Goal: Task Accomplishment & Management: Manage account settings

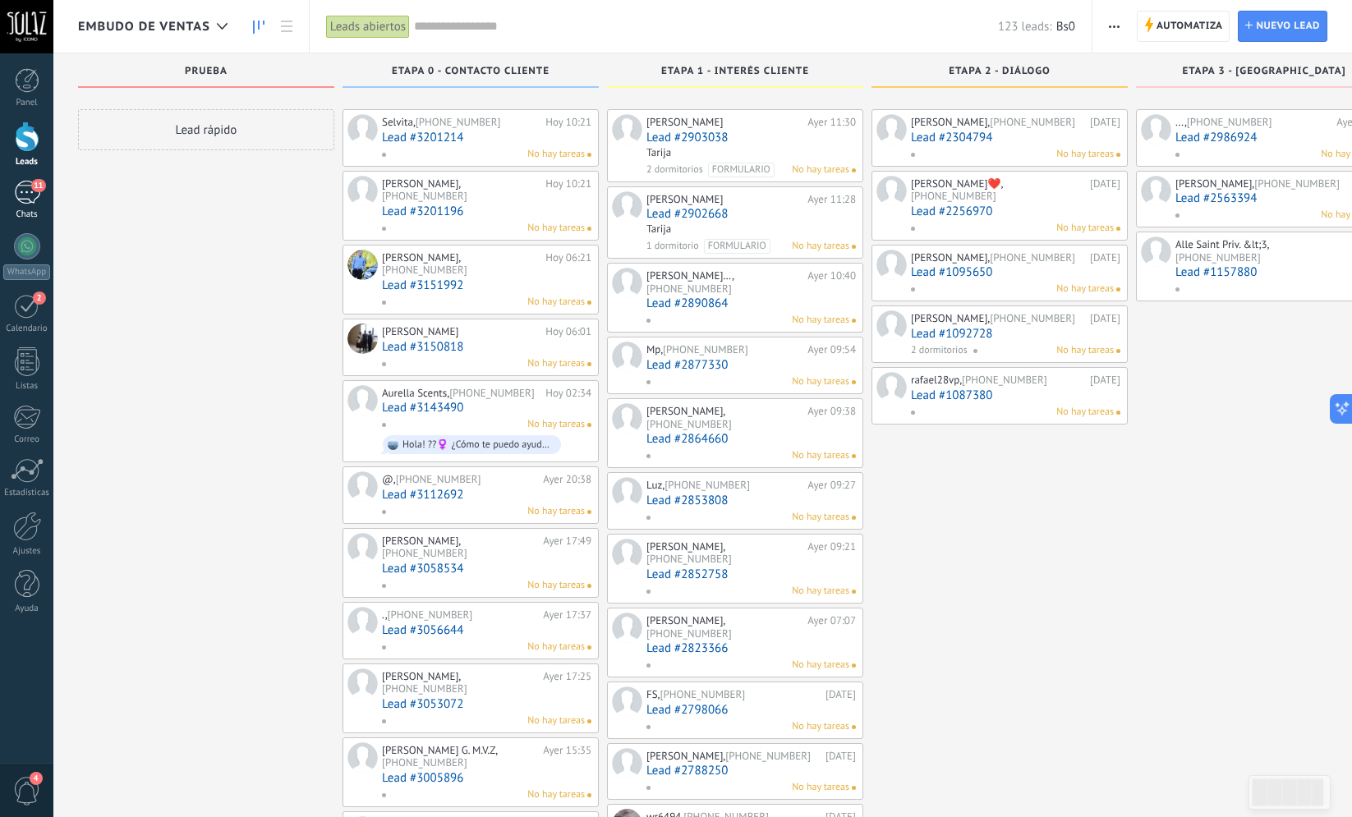
scroll to position [1149, 0]
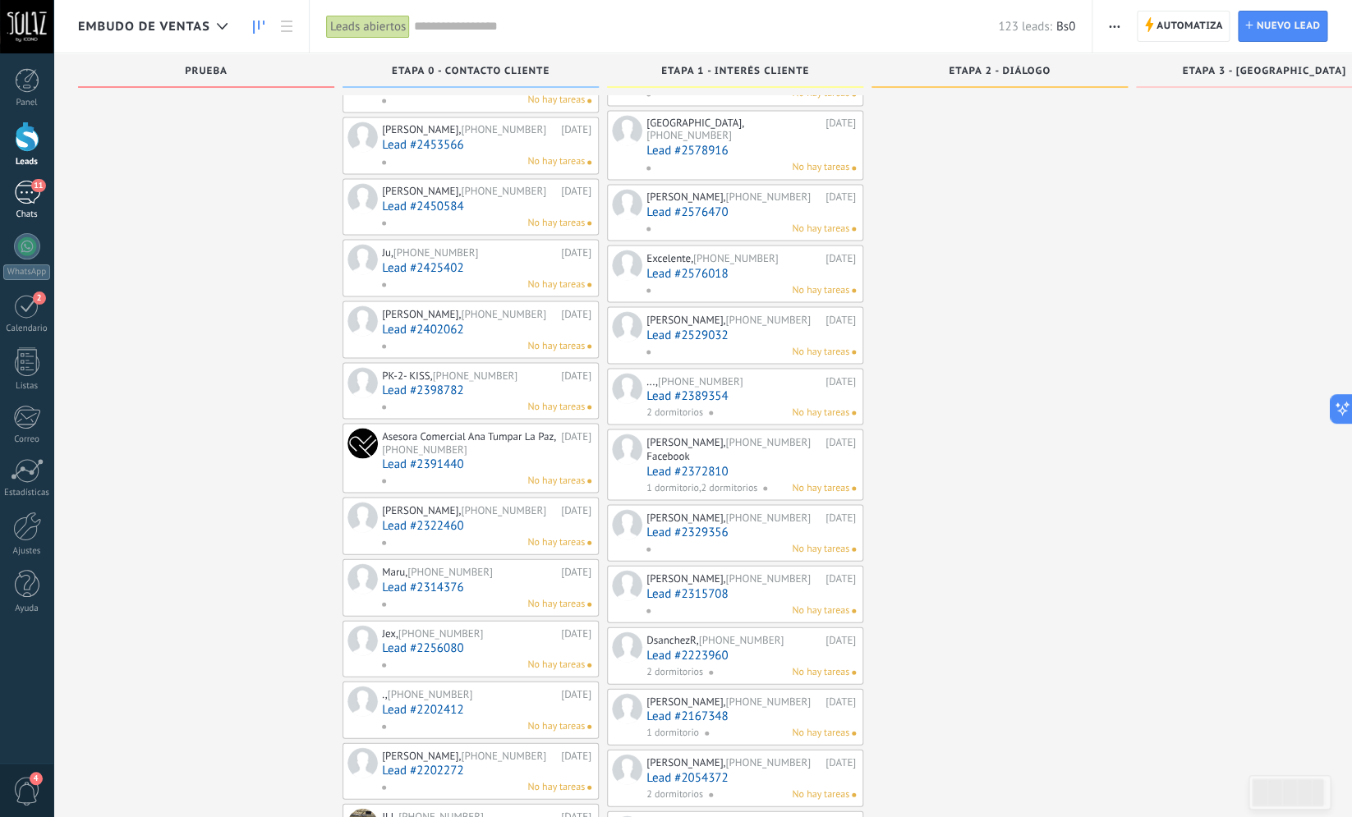
click at [29, 203] on div "11" at bounding box center [27, 193] width 26 height 24
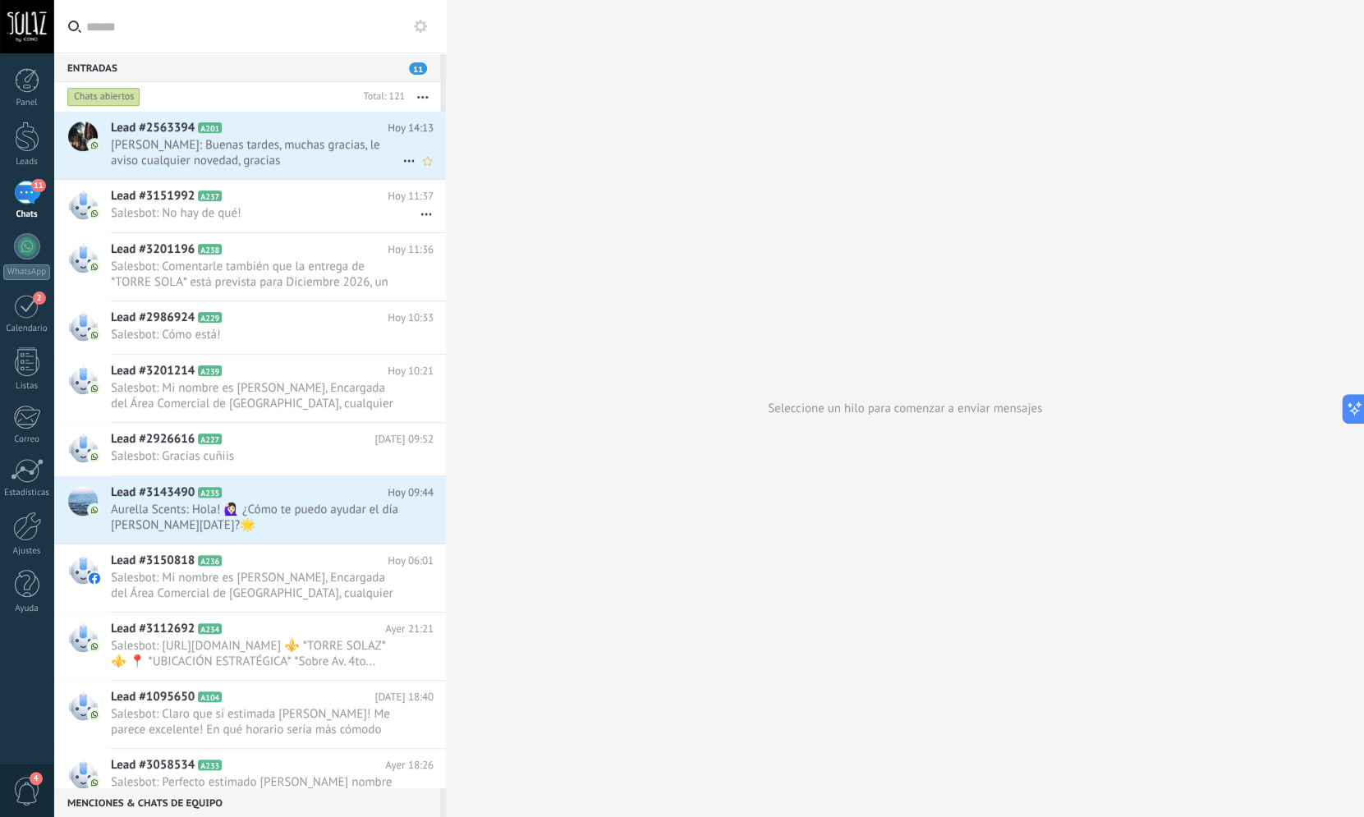
click at [296, 140] on span "[PERSON_NAME]: Buenas tardes, muchas gracias, le aviso cualquier novedad, graci…" at bounding box center [257, 152] width 292 height 31
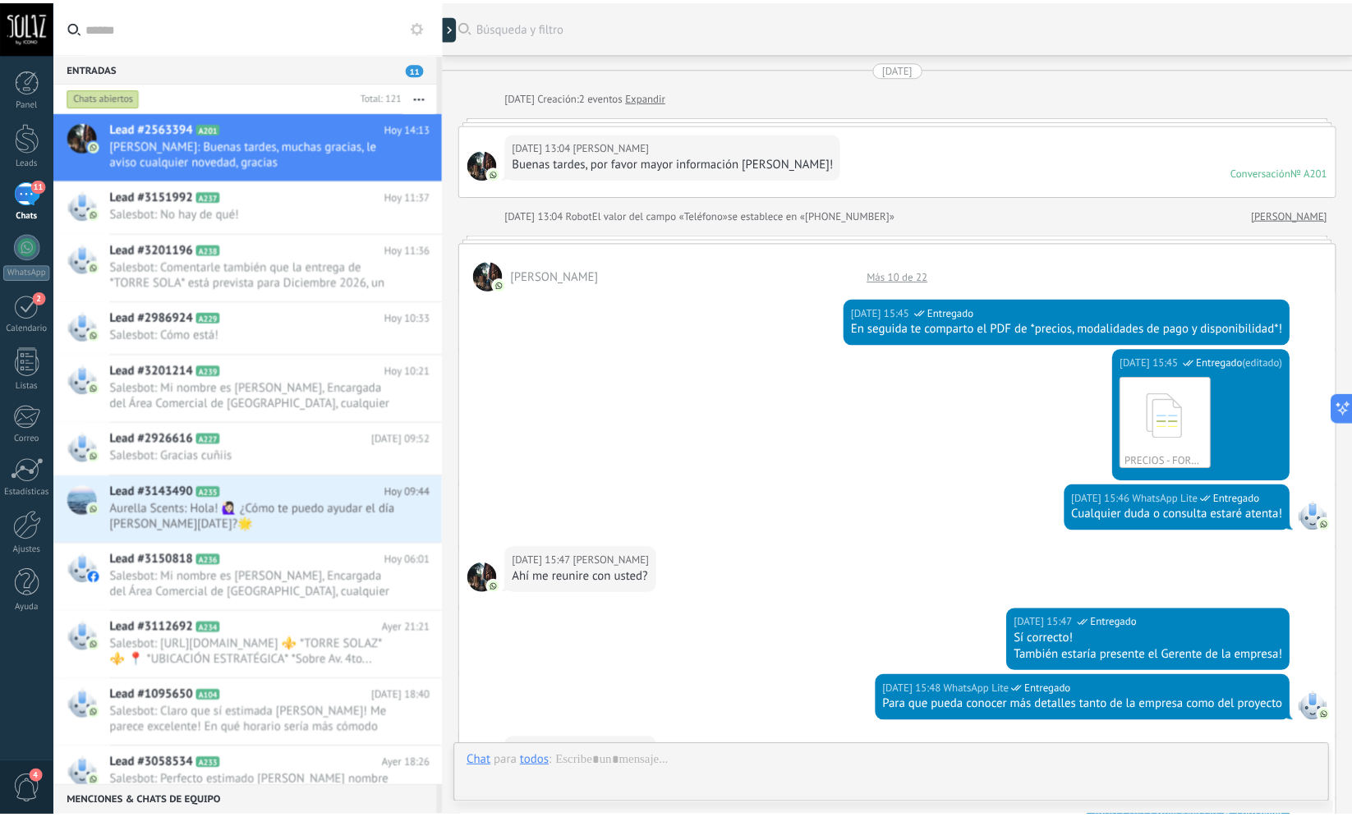
scroll to position [1157, 0]
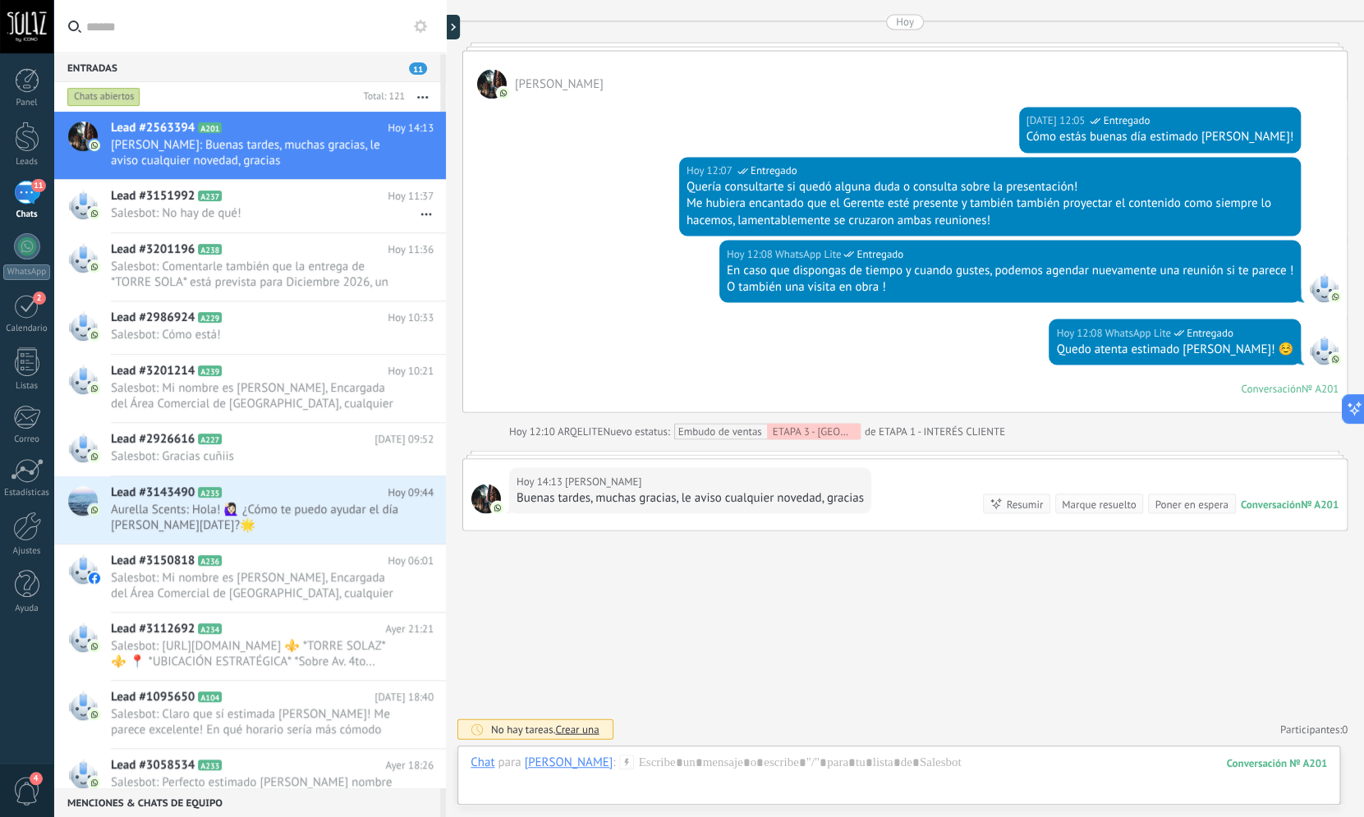
click at [29, 198] on div "11" at bounding box center [27, 193] width 26 height 24
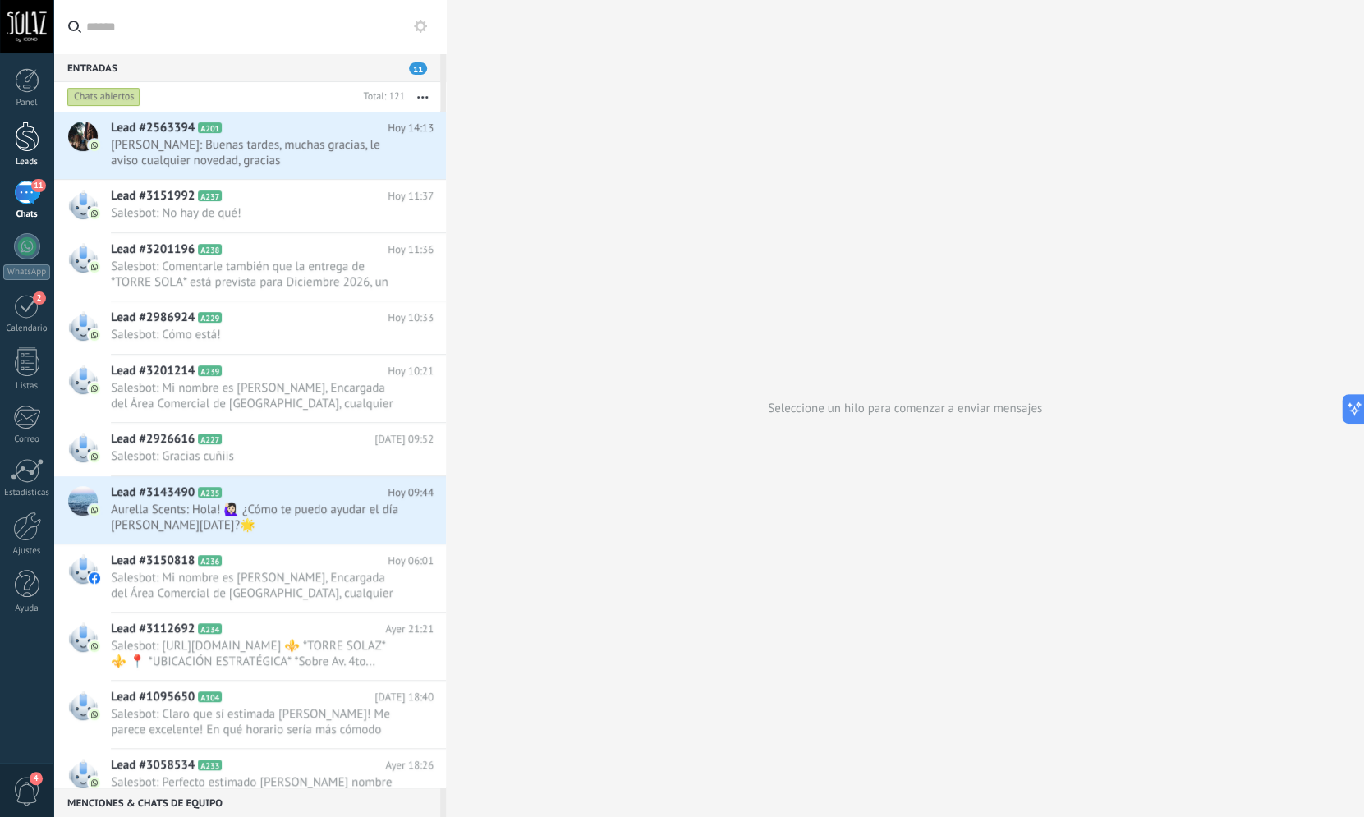
click at [25, 154] on div "Leads" at bounding box center [26, 145] width 53 height 46
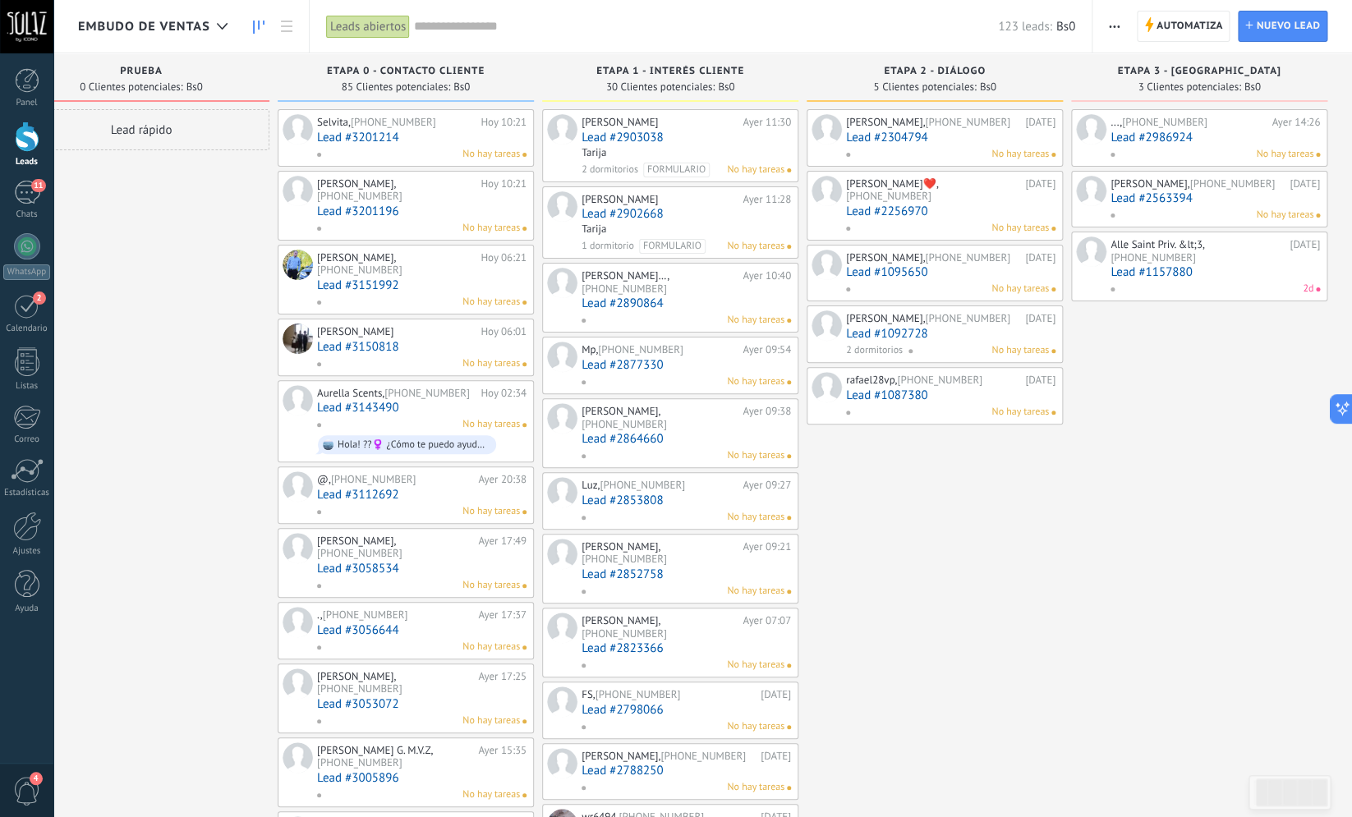
click at [192, 119] on div "Lead rápido" at bounding box center [141, 129] width 256 height 41
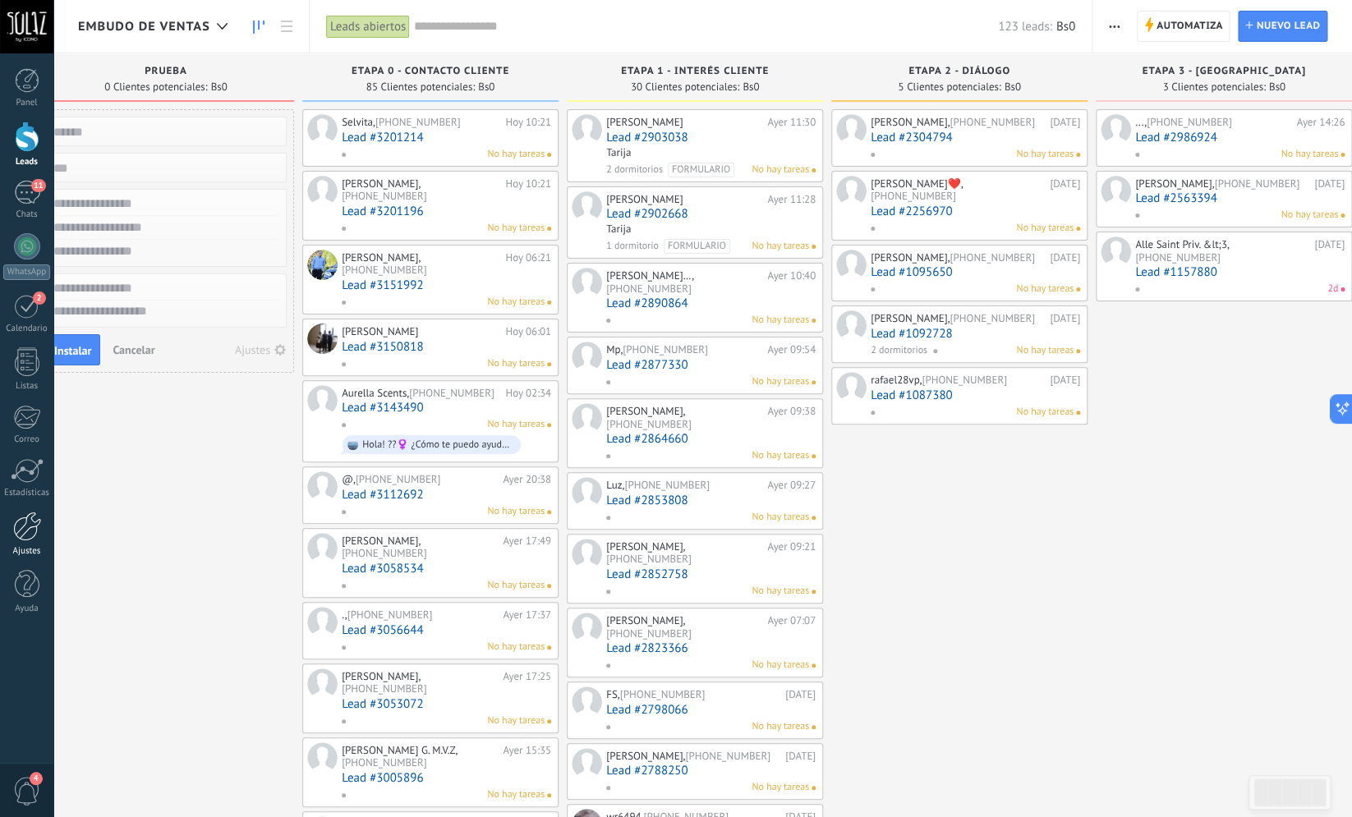
click at [19, 536] on div at bounding box center [27, 527] width 28 height 30
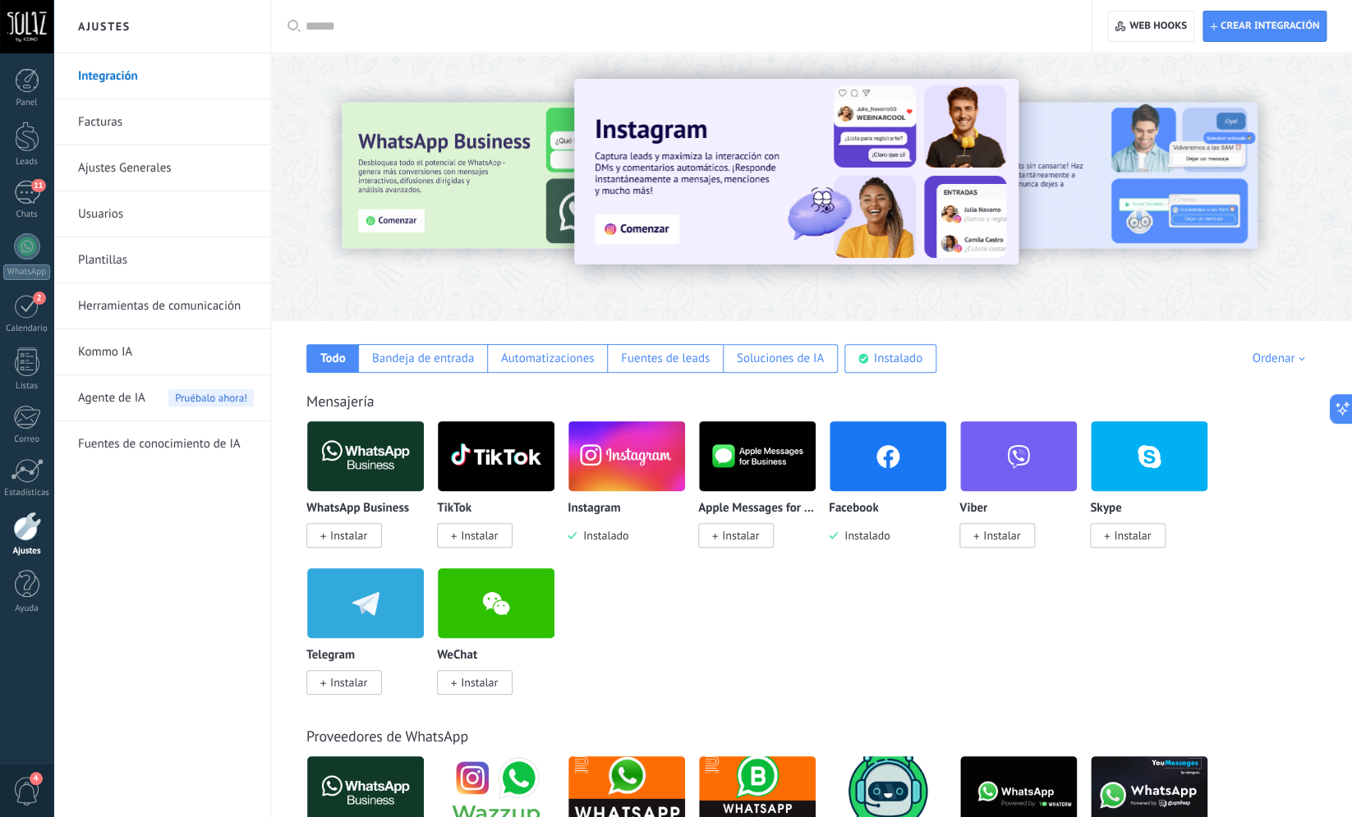
click at [168, 315] on link "Herramientas de comunicación" at bounding box center [166, 306] width 176 height 46
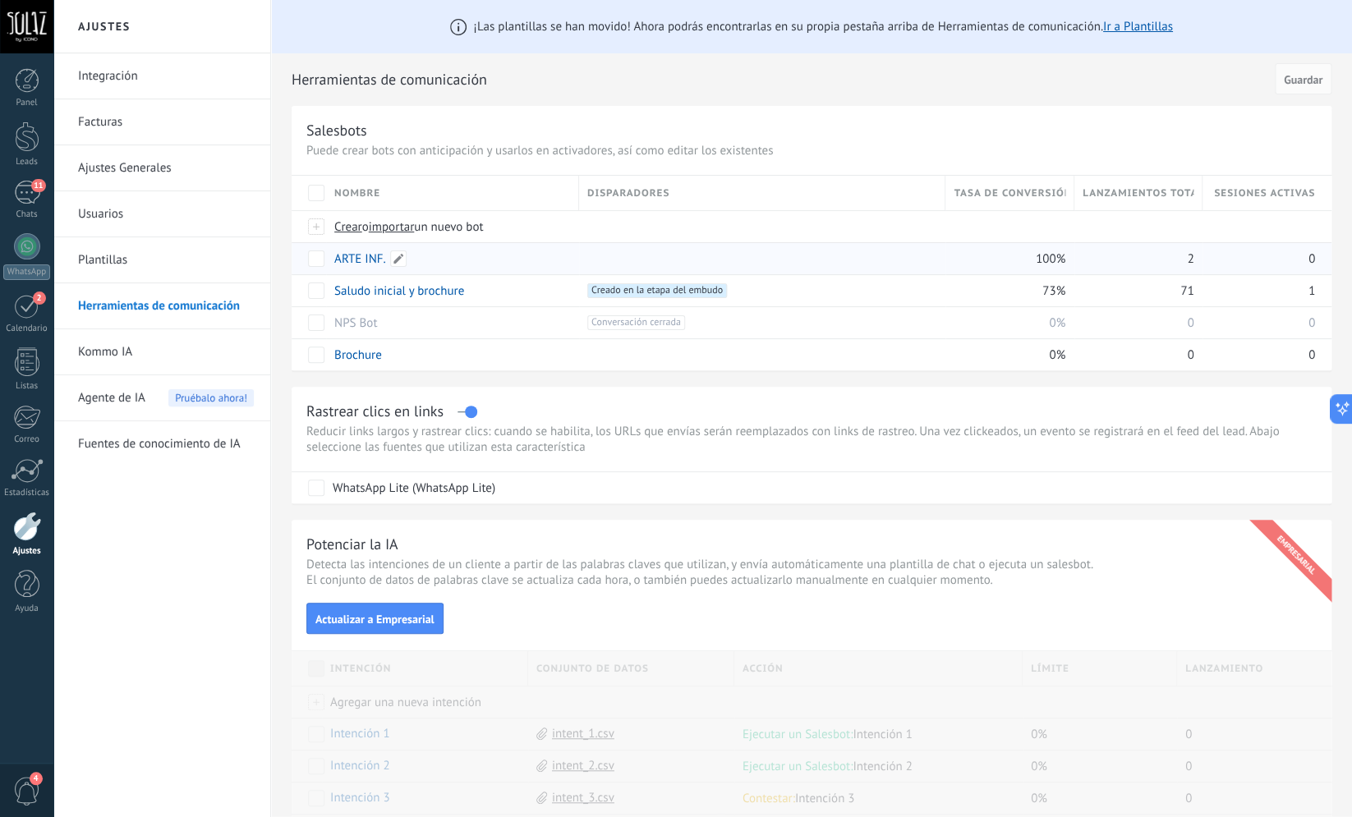
click at [374, 261] on link "ARTE INF." at bounding box center [360, 259] width 52 height 16
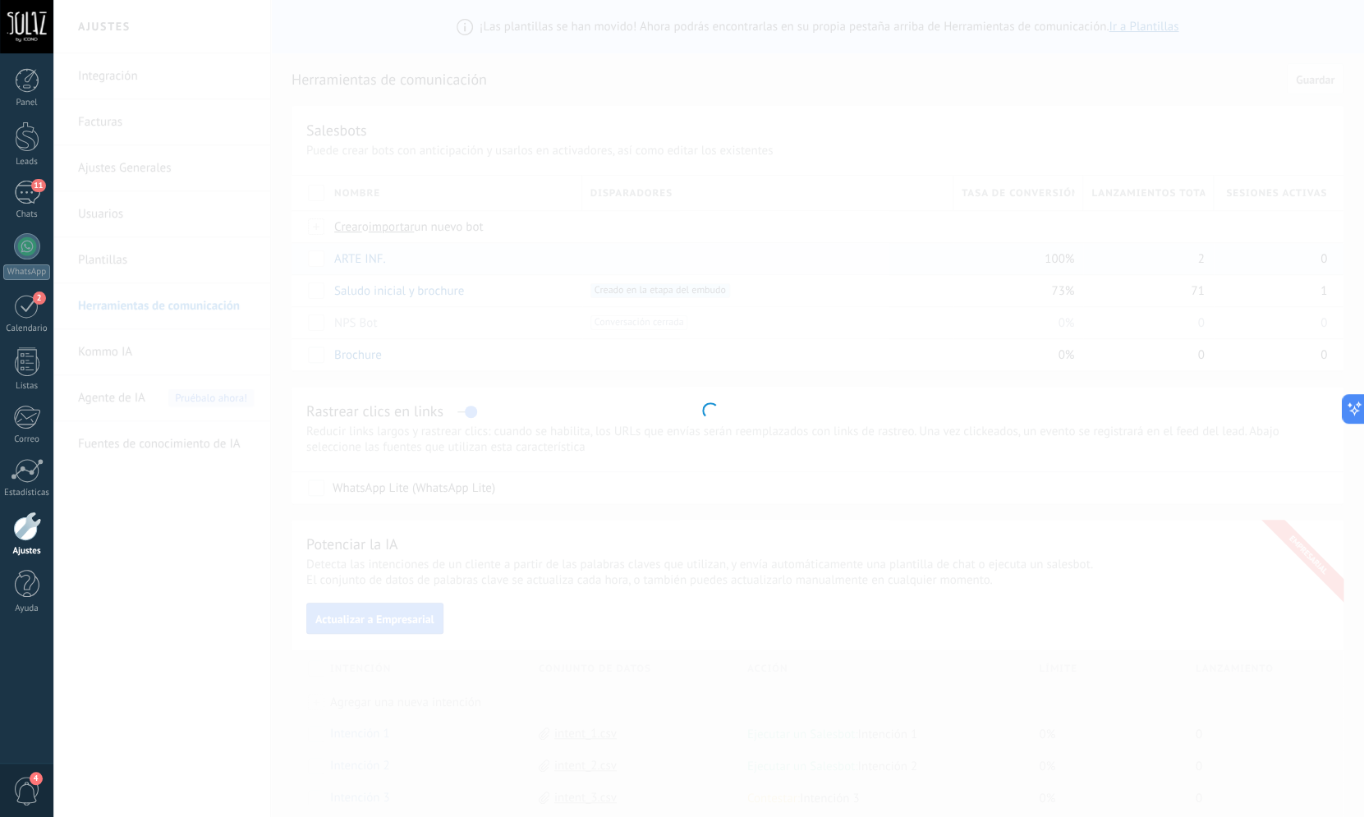
type input "*********"
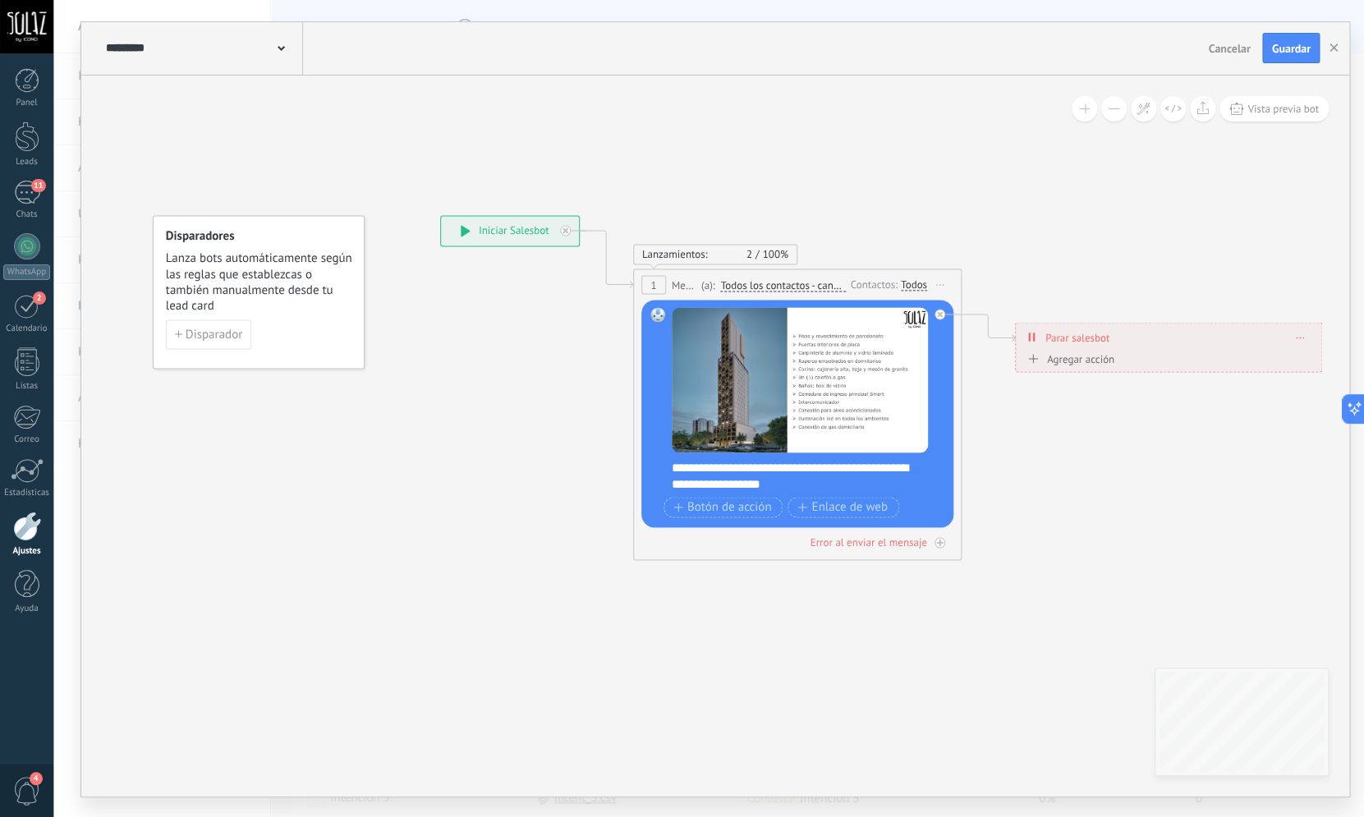
click at [913, 282] on div "Todos" at bounding box center [914, 284] width 26 height 13
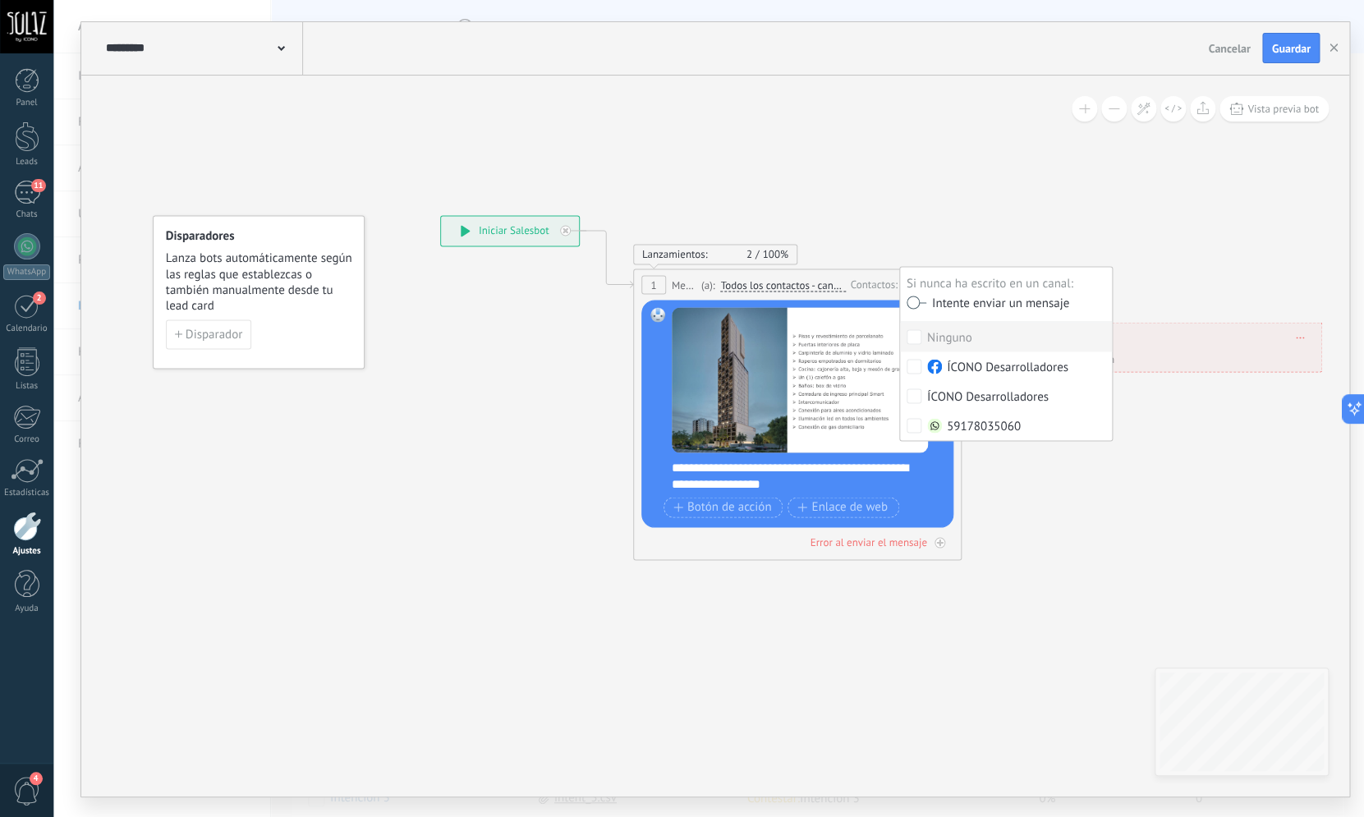
click at [911, 168] on icon at bounding box center [882, 388] width 1704 height 1166
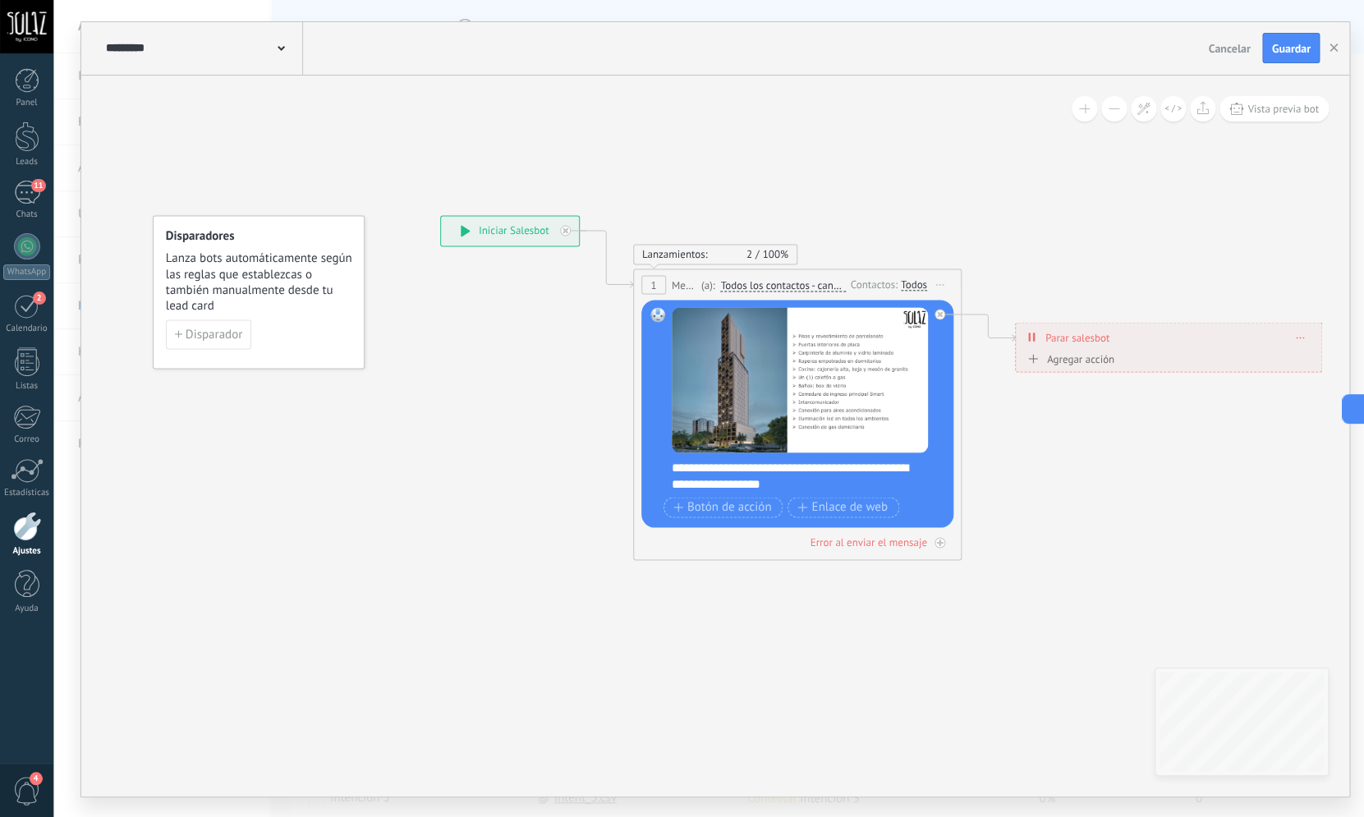
click at [25, 531] on div at bounding box center [27, 527] width 28 height 30
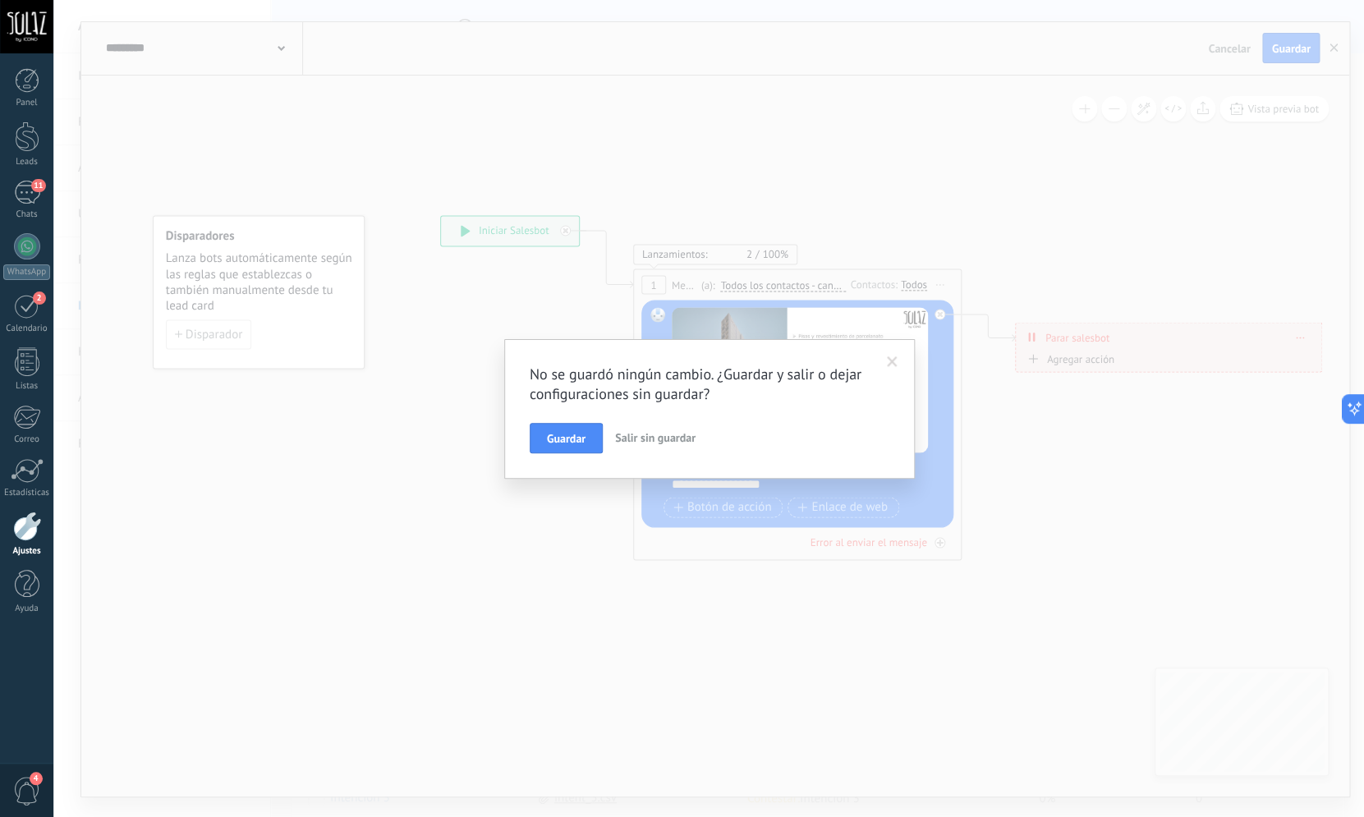
click at [672, 436] on span "Salir sin guardar" at bounding box center [655, 437] width 80 height 15
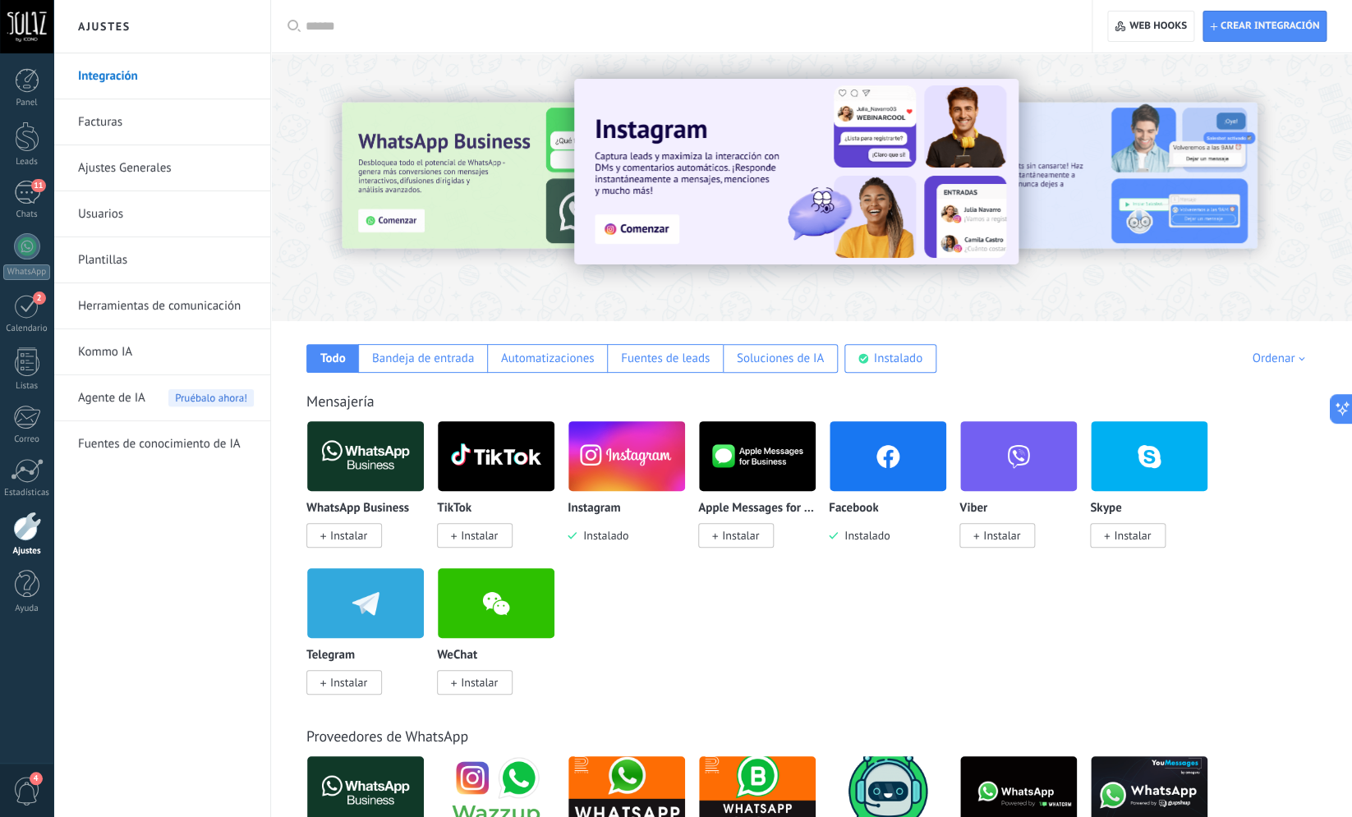
click at [195, 309] on link "Herramientas de comunicación" at bounding box center [166, 306] width 176 height 46
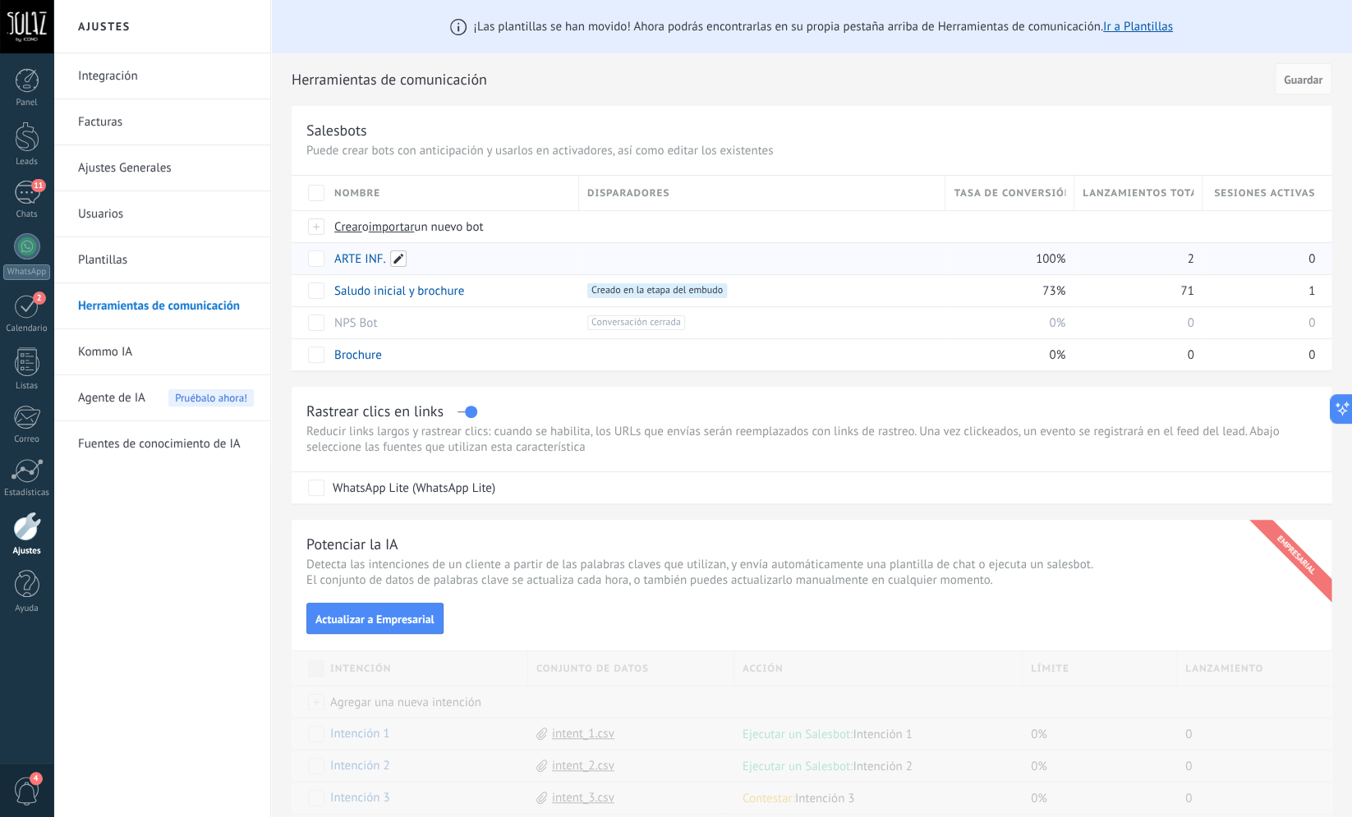
click at [404, 260] on span at bounding box center [398, 259] width 16 height 16
click at [404, 260] on input "*********" at bounding box center [451, 259] width 232 height 26
click at [375, 302] on span "Guardar" at bounding box center [371, 296] width 39 height 11
click at [375, 294] on span "Guardar" at bounding box center [371, 296] width 39 height 11
click at [368, 302] on span "Guardar" at bounding box center [371, 296] width 39 height 11
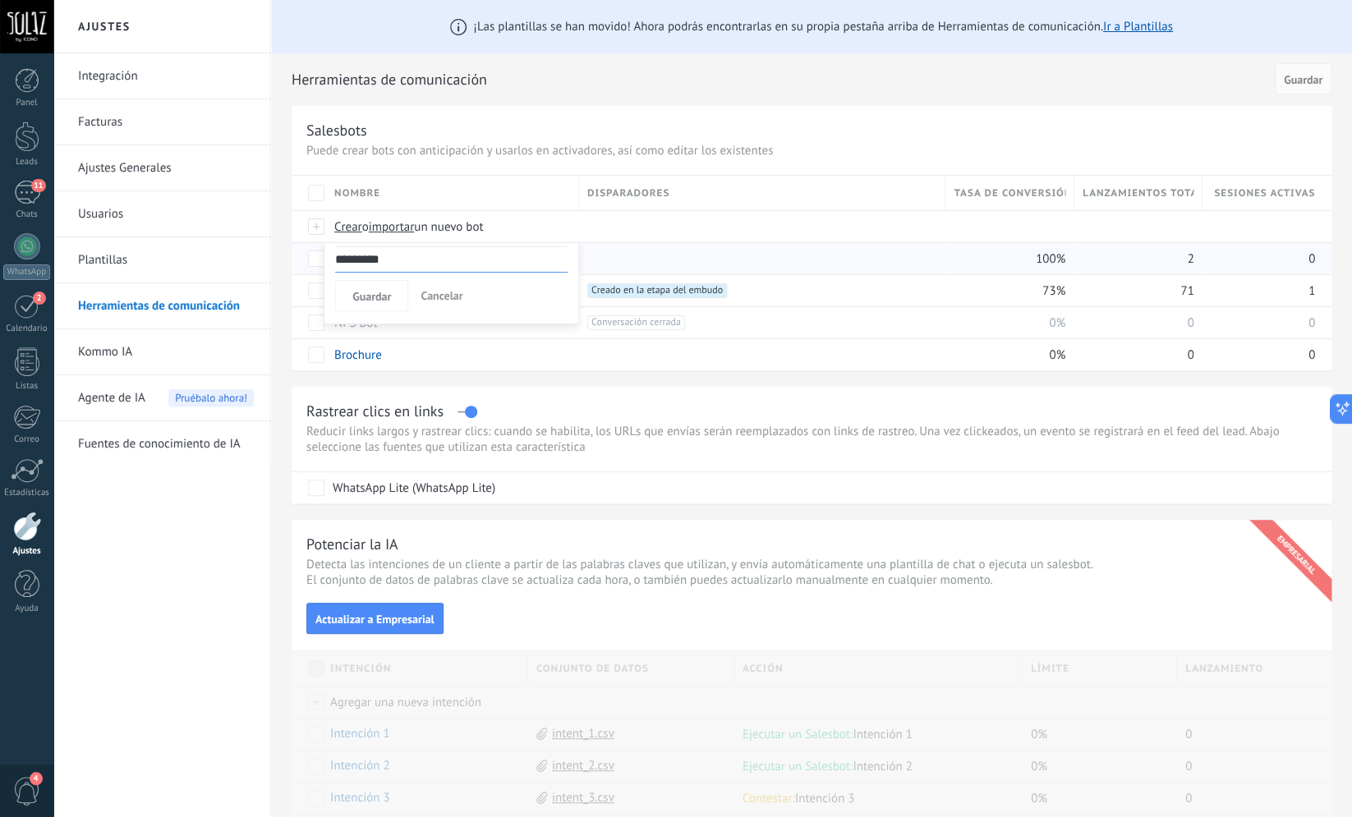
click at [461, 300] on span "Cancelar" at bounding box center [442, 295] width 42 height 15
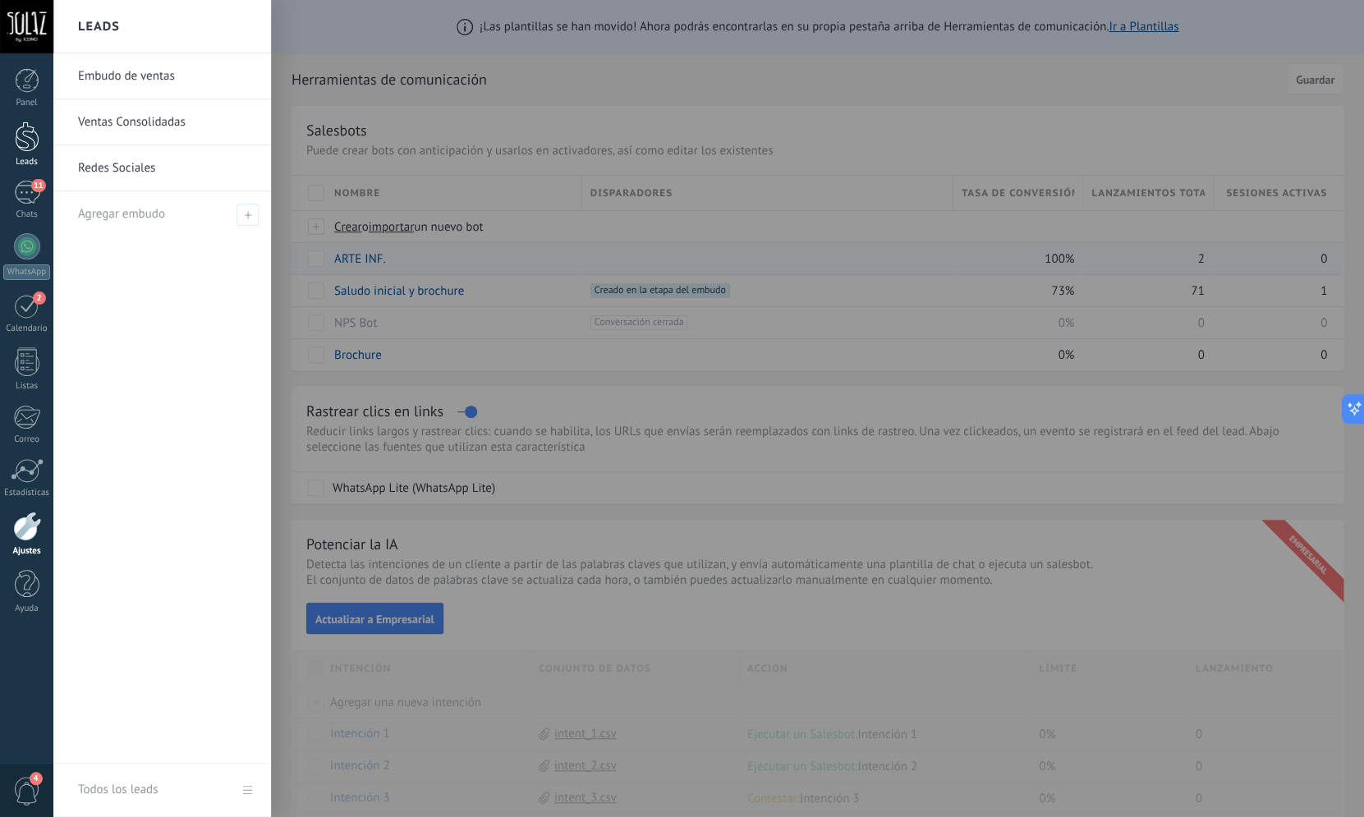
click at [33, 150] on div at bounding box center [27, 137] width 25 height 30
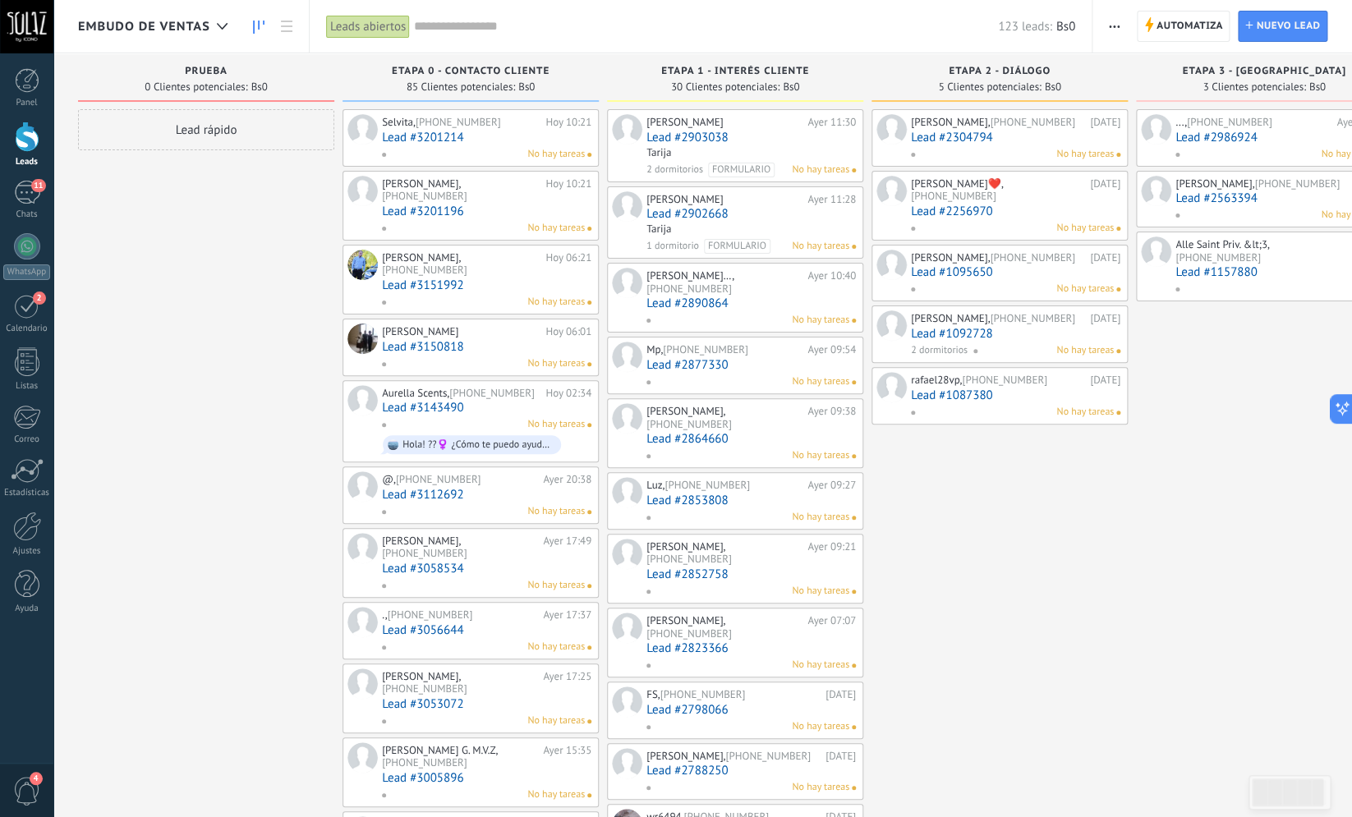
click at [502, 76] on span "ETAPA 0 - CONTACTO CLIENTE" at bounding box center [471, 71] width 158 height 11
click at [543, 68] on span "ETAPA 0 - CONTACTO CLIENTE" at bounding box center [471, 71] width 158 height 11
click at [544, 71] on span "ETAPA 0 - CONTACTO CLIENTE" at bounding box center [471, 71] width 158 height 11
click at [1169, 27] on span "Automatiza" at bounding box center [1190, 26] width 67 height 30
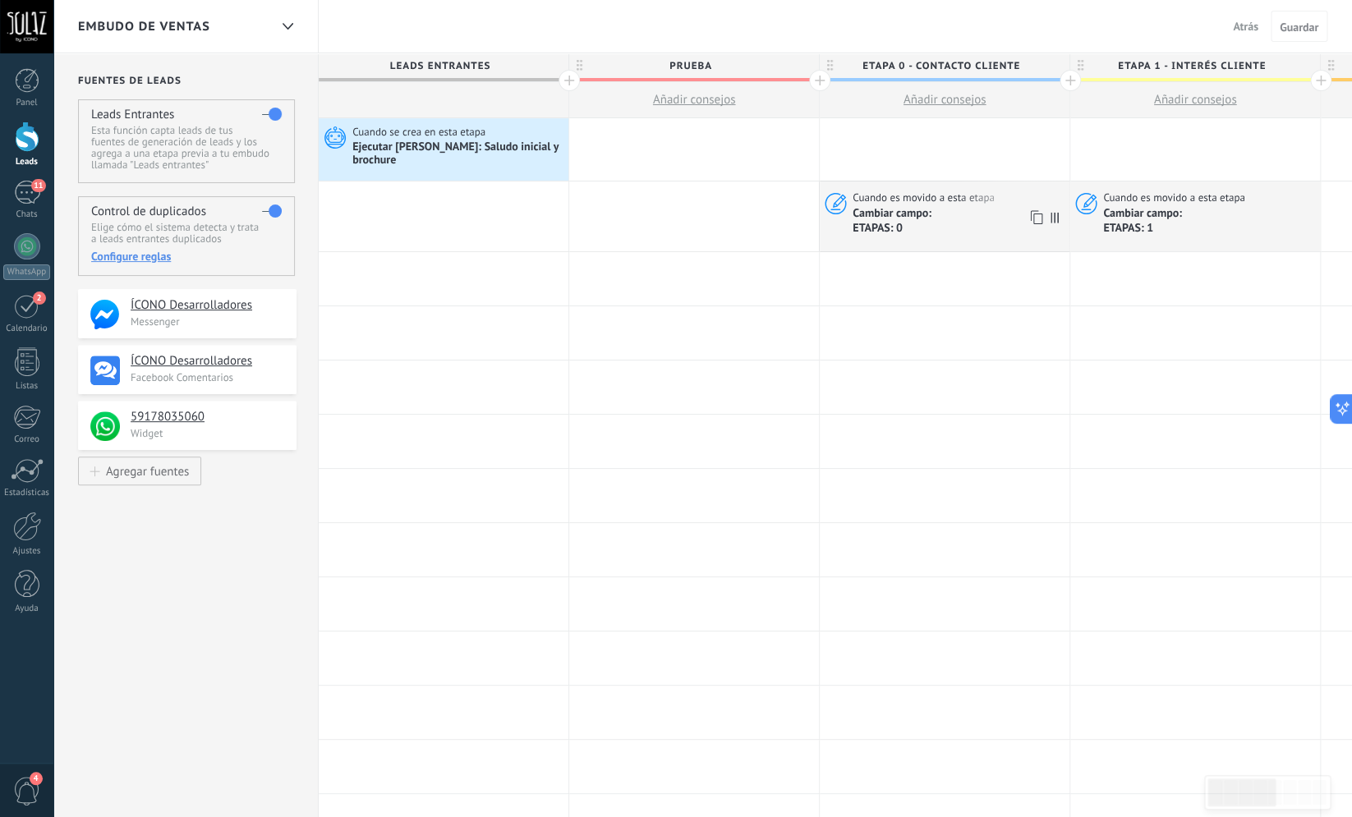
click at [864, 228] on div "ETAPAS: 0" at bounding box center [892, 228] width 79 height 14
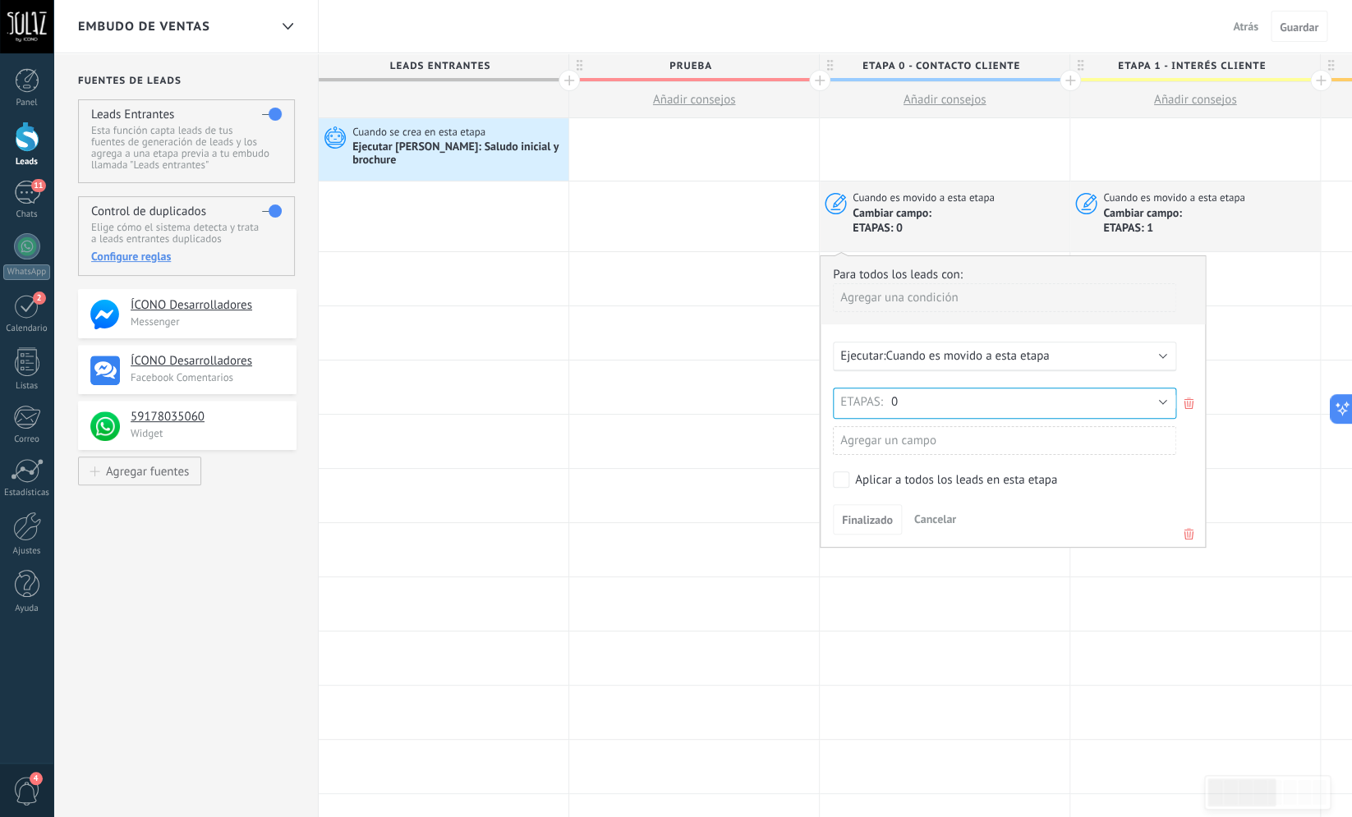
click at [909, 214] on div "Cambiar campo:" at bounding box center [892, 213] width 79 height 15
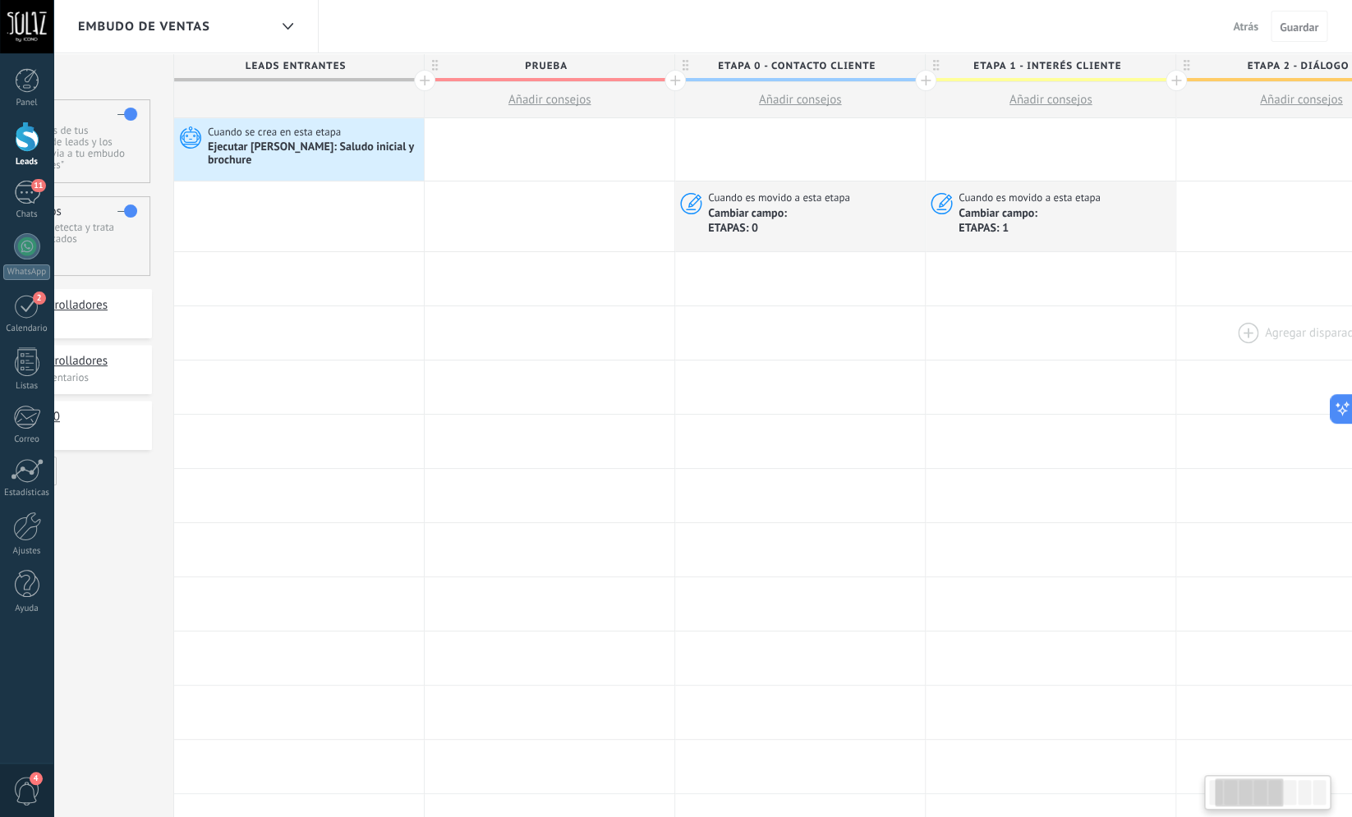
click at [1195, 337] on div at bounding box center [1301, 332] width 250 height 53
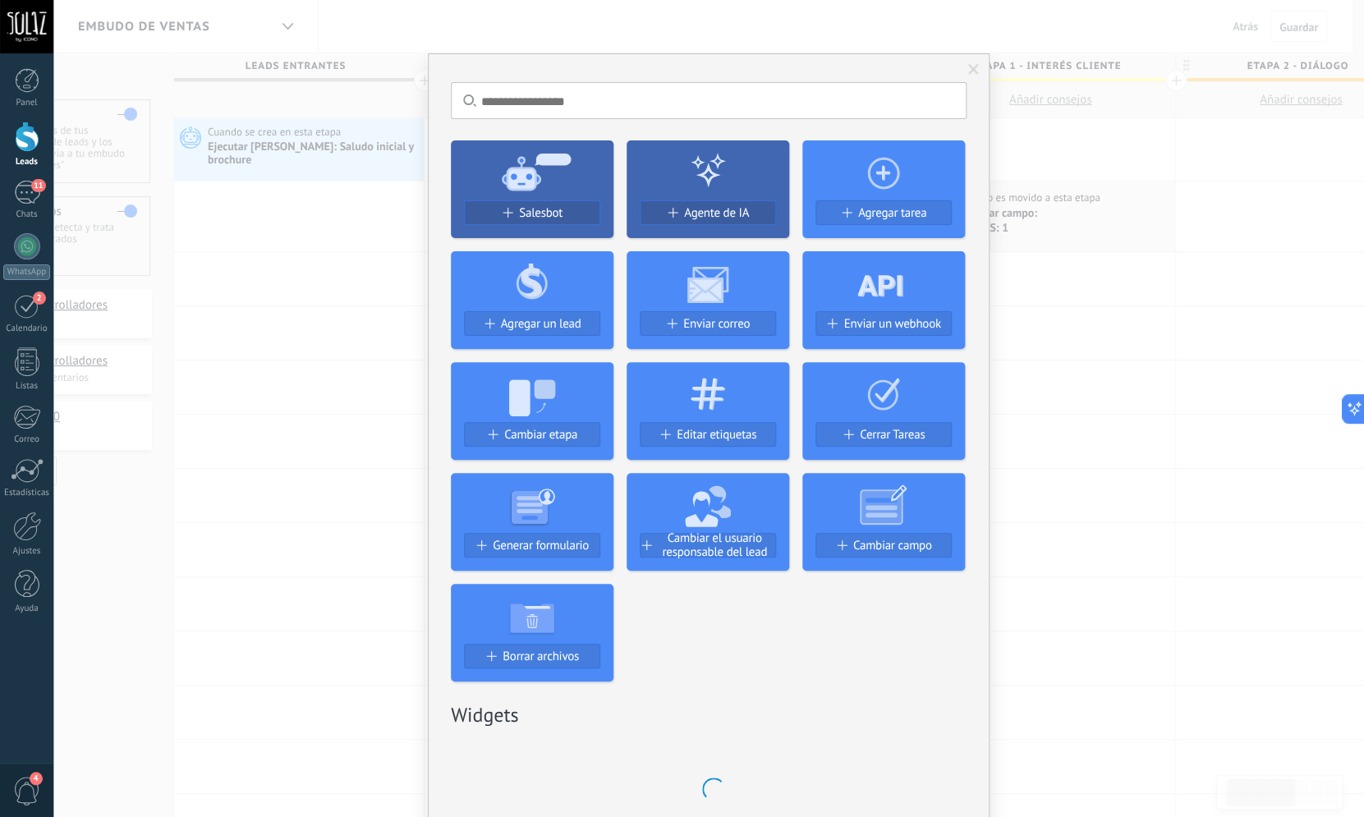
click at [553, 38] on div "No hay resultados Salesbot Agente de IA Agregar tarea Agregar un lead Enviar co…" at bounding box center [708, 408] width 1311 height 817
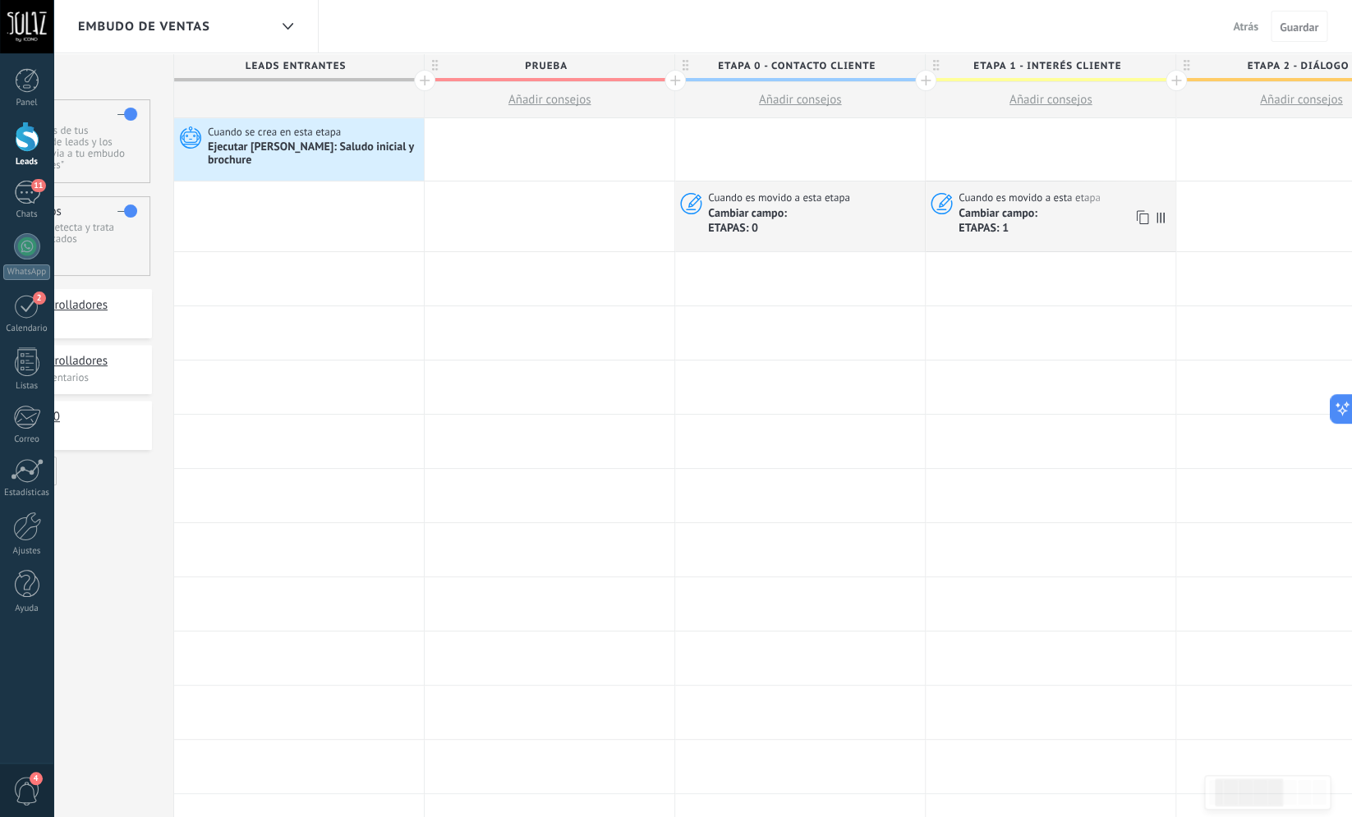
click at [988, 227] on div "ETAPAS: 1" at bounding box center [998, 228] width 79 height 14
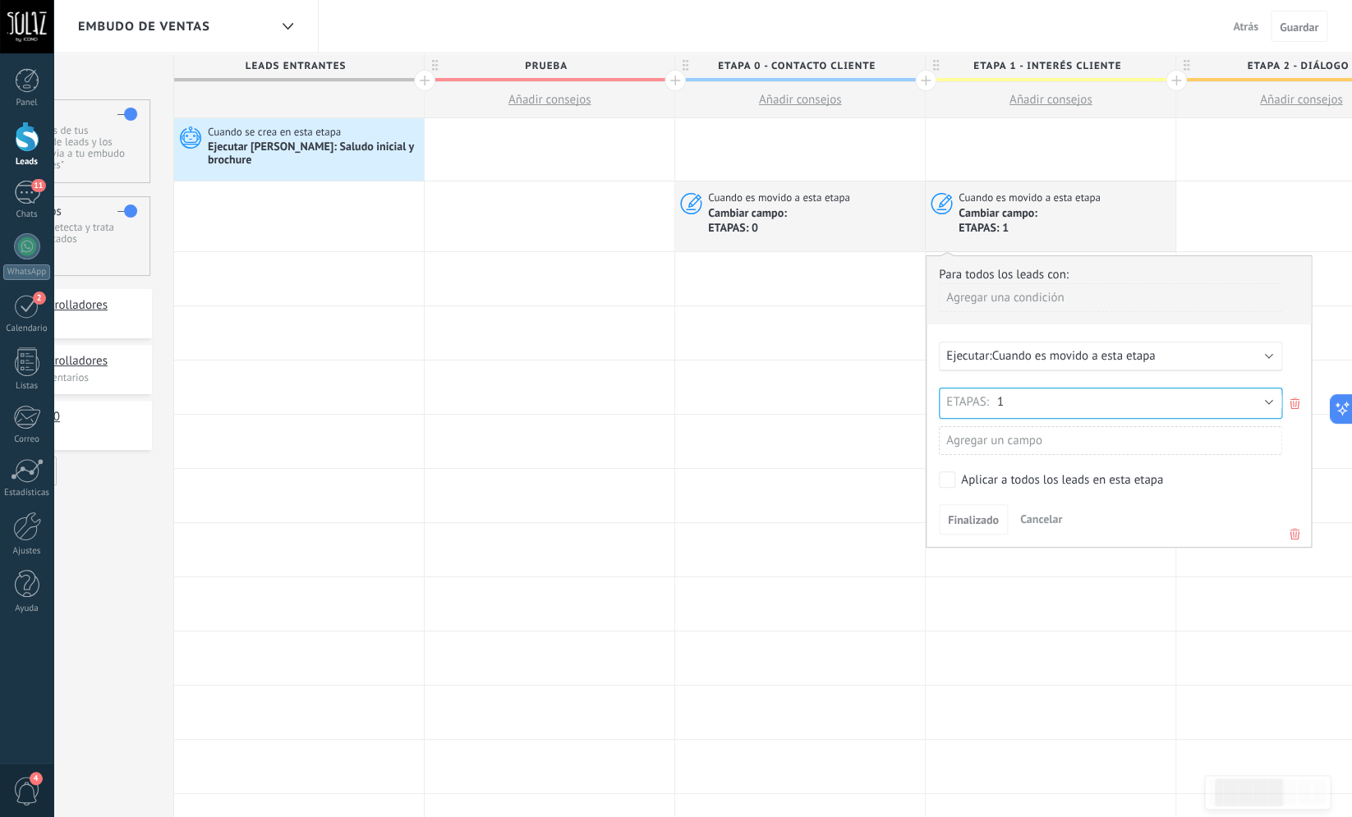
click at [1005, 217] on div "Cambiar campo:" at bounding box center [998, 213] width 79 height 15
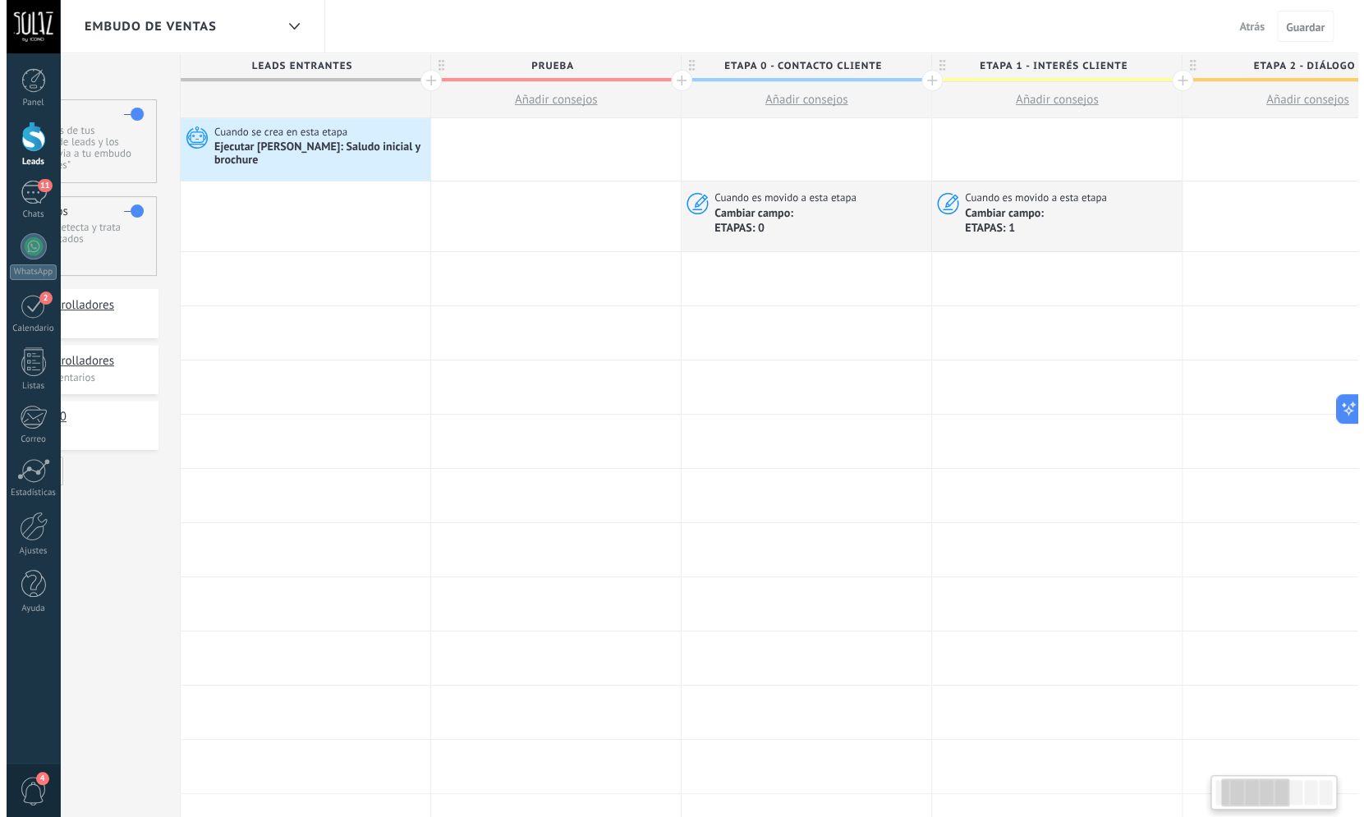
scroll to position [0, 144]
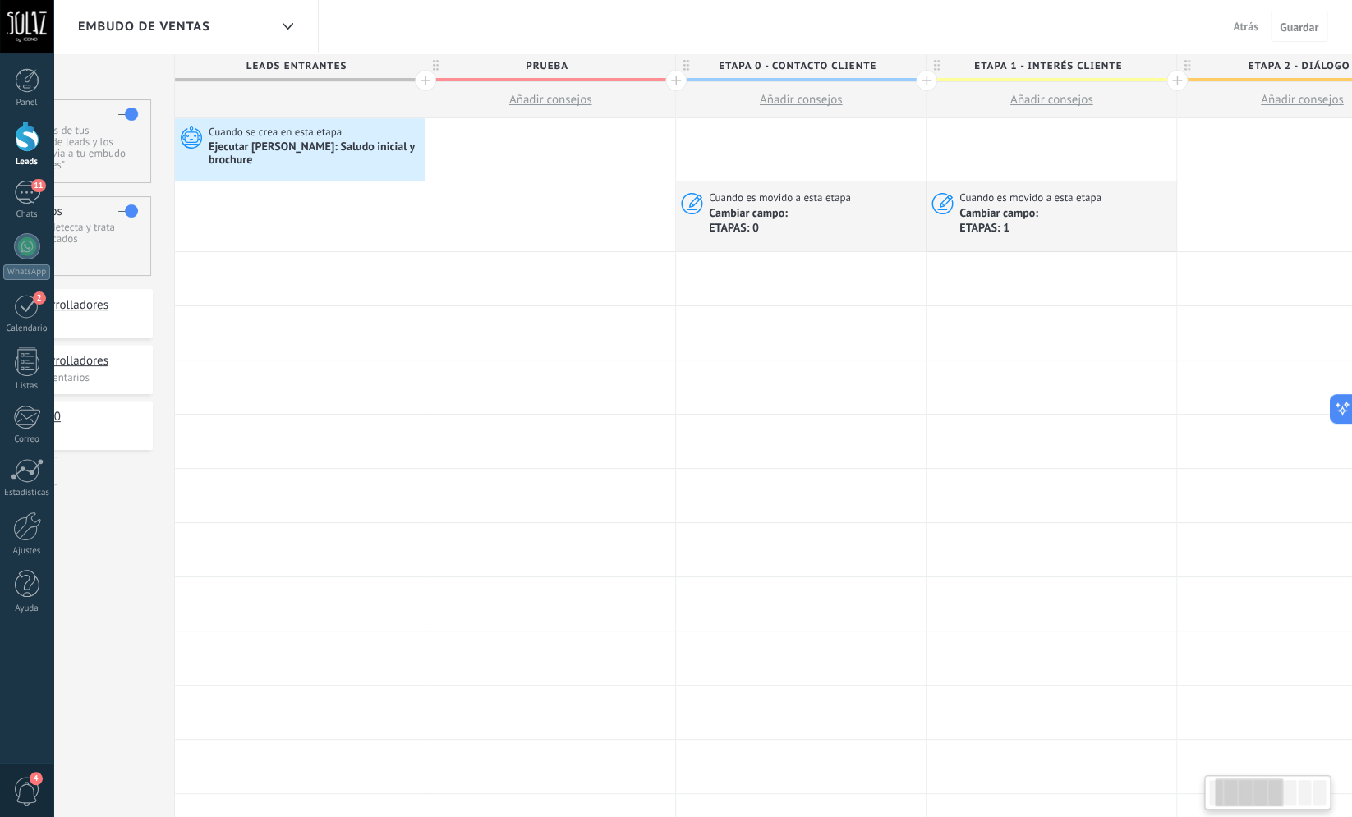
click at [1039, 210] on span "Cambiar campo: ETAPAS: 1" at bounding box center [999, 220] width 81 height 29
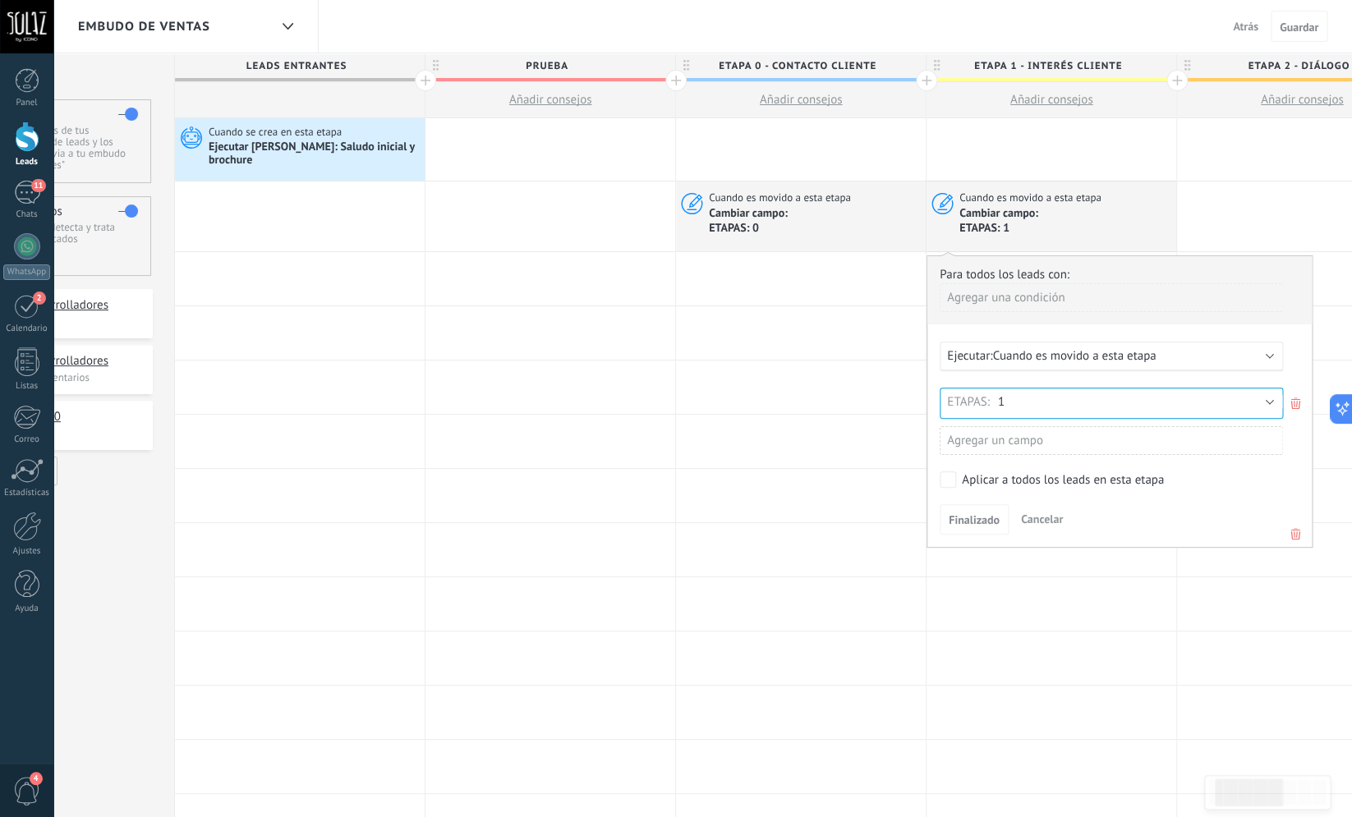
click at [1256, 354] on div "Ejecutar: Cuando es movido a esta etapa" at bounding box center [1104, 356] width 315 height 16
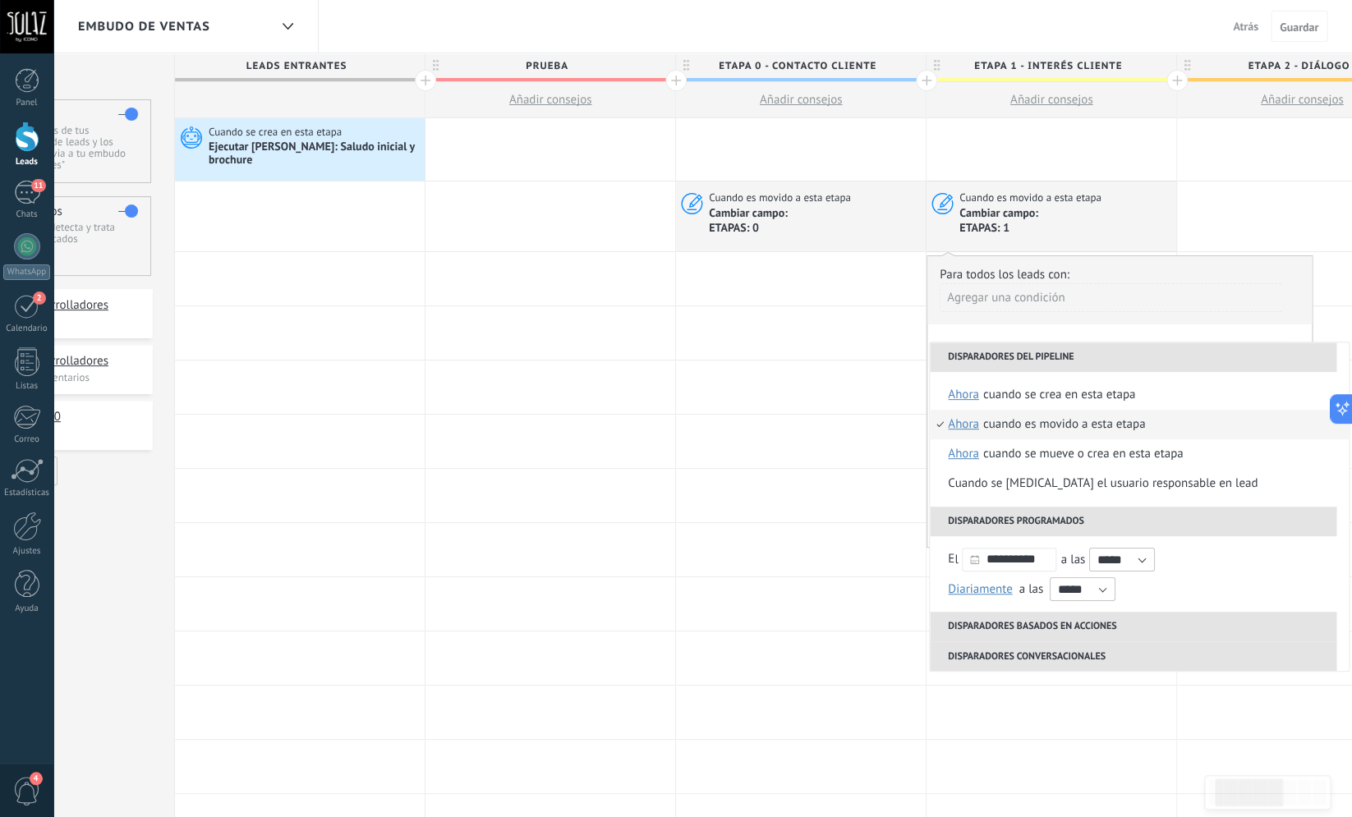
click at [1256, 354] on li "Disparadores del pipeline" at bounding box center [1133, 358] width 407 height 30
click at [812, 372] on div at bounding box center [801, 387] width 250 height 53
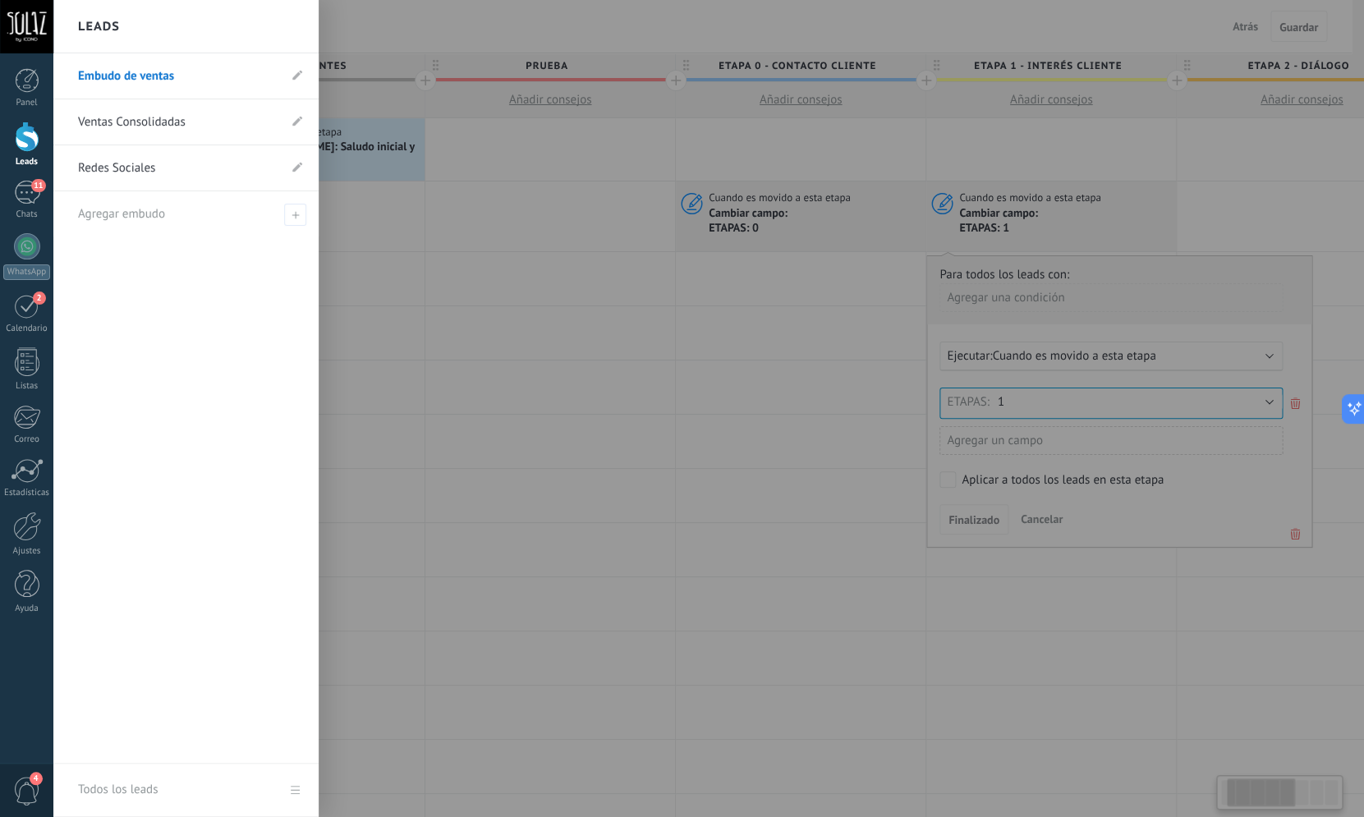
click at [37, 140] on div at bounding box center [27, 137] width 25 height 30
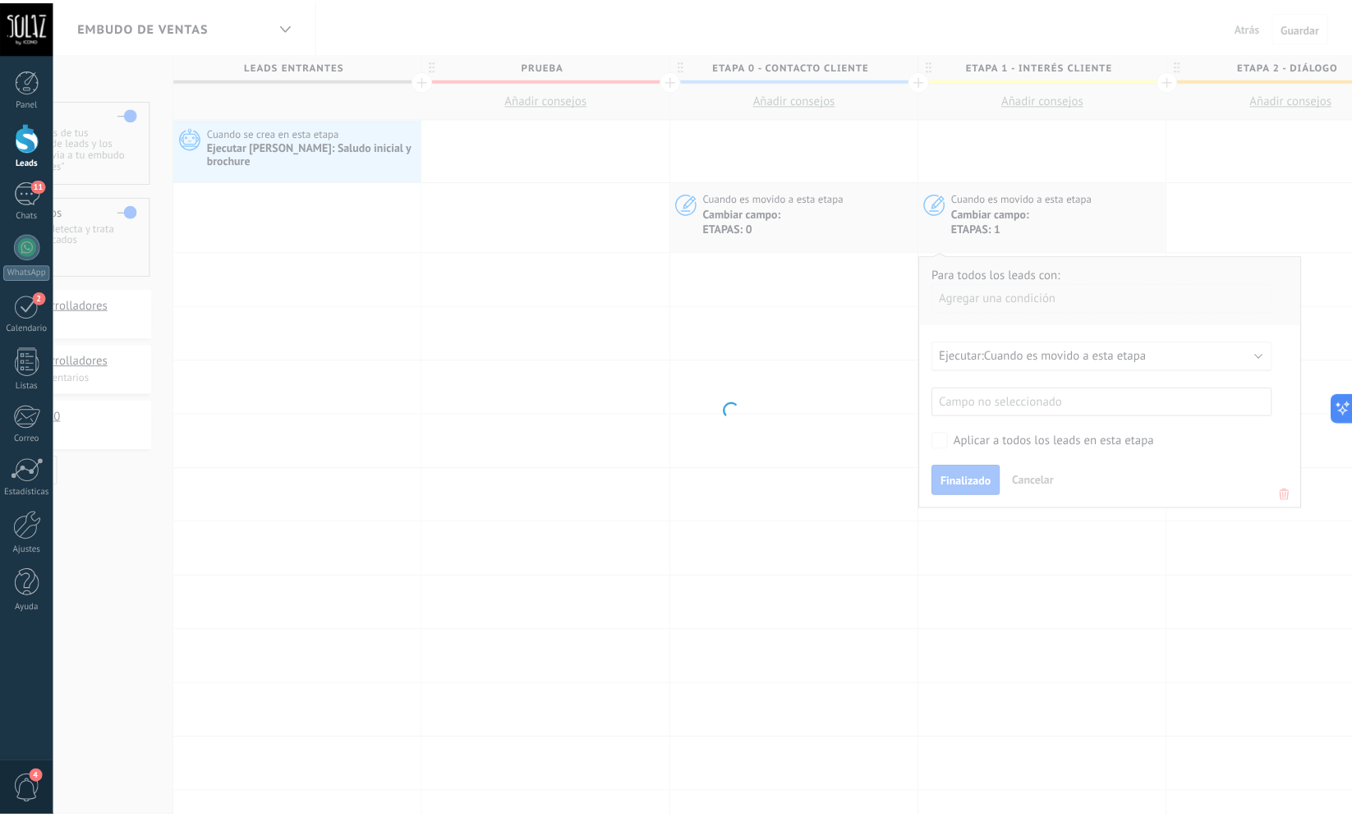
scroll to position [0, 144]
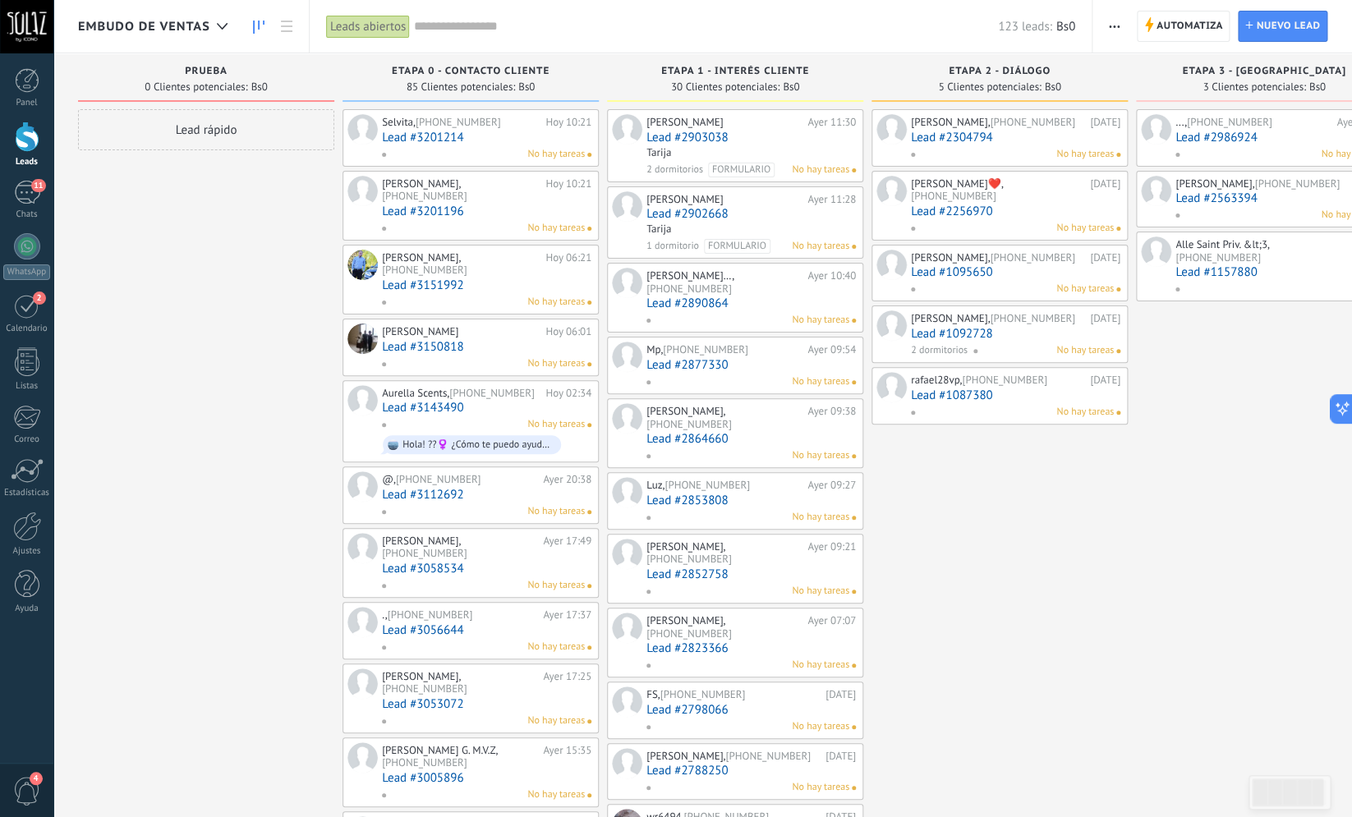
click at [453, 74] on span "ETAPA 0 - CONTACTO CLIENTE" at bounding box center [471, 71] width 158 height 11
click at [499, 65] on div "ETAPA 0 - CONTACTO CLIENTE 85 Clientes potenciales: Bs0" at bounding box center [471, 77] width 256 height 48
click at [438, 73] on span "ETAPA 0 - CONTACTO CLIENTE" at bounding box center [471, 71] width 158 height 11
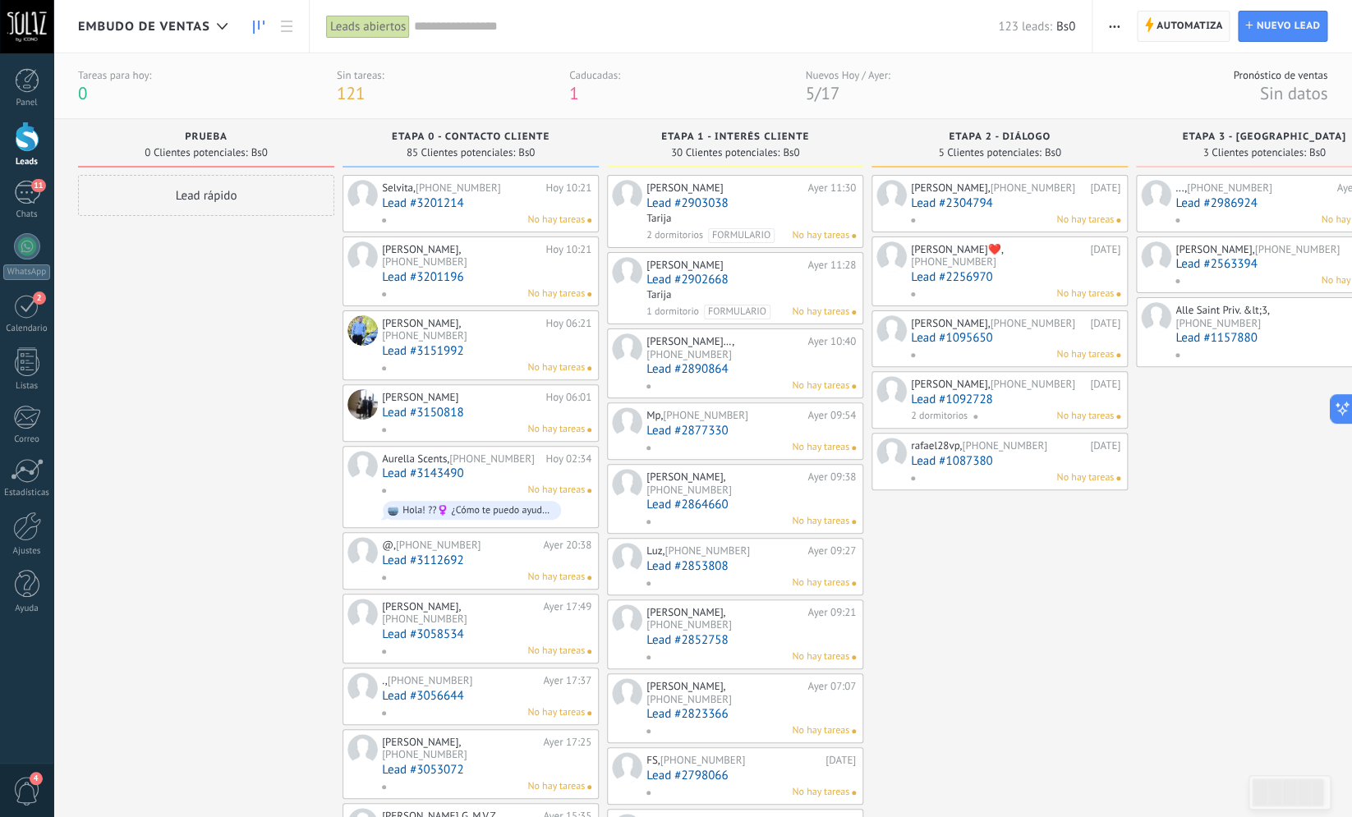
click at [1168, 23] on span "Automatiza" at bounding box center [1190, 26] width 67 height 30
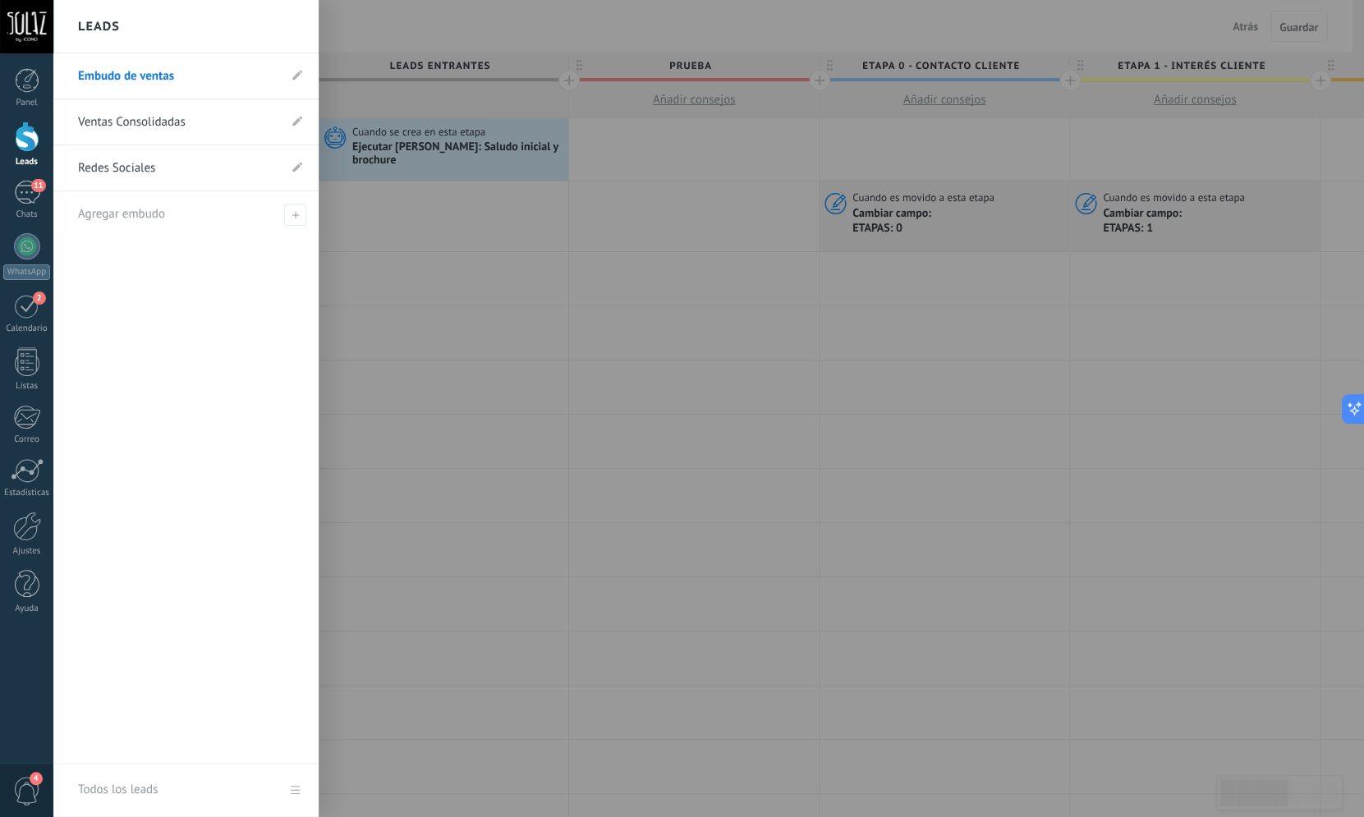
click at [37, 136] on div at bounding box center [27, 137] width 25 height 30
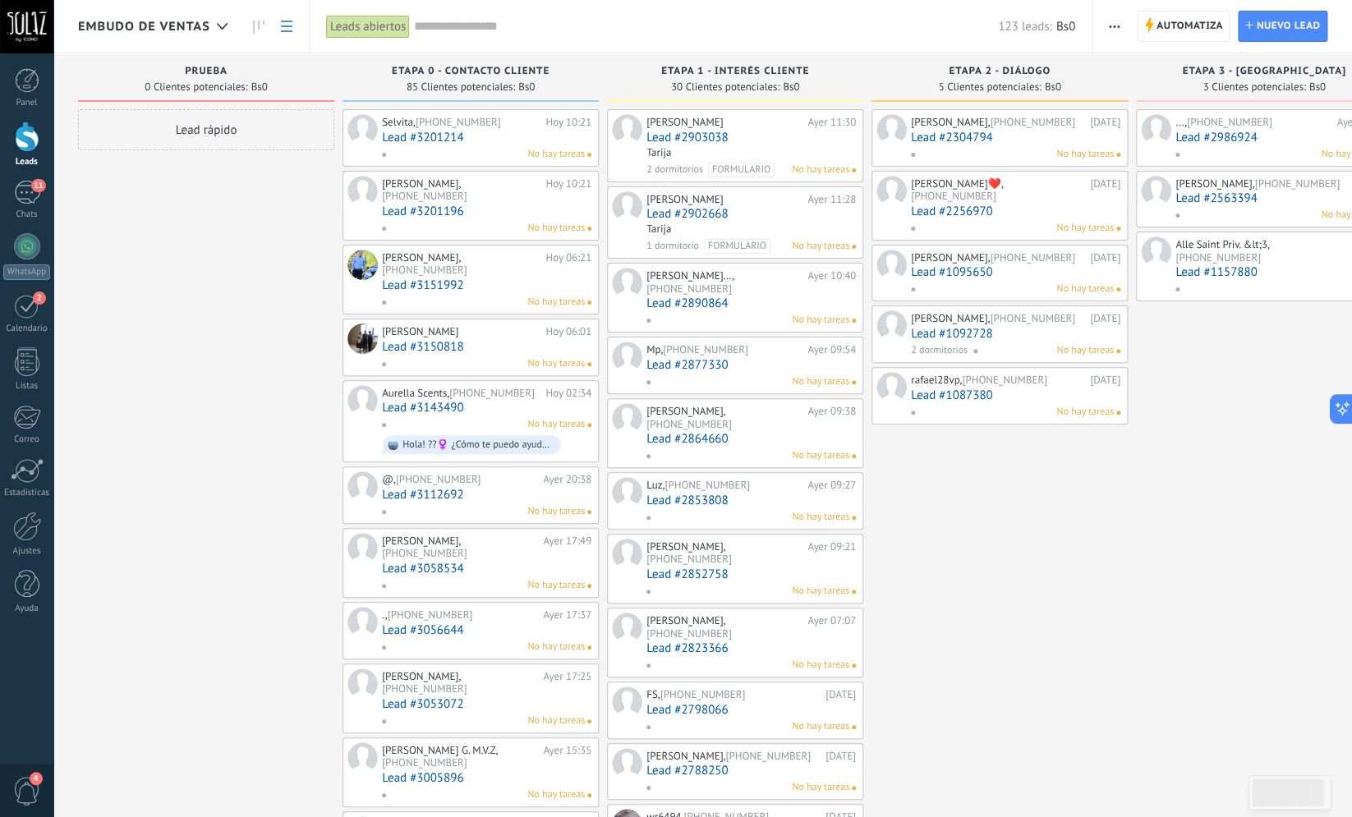
click at [289, 21] on link at bounding box center [287, 27] width 28 height 32
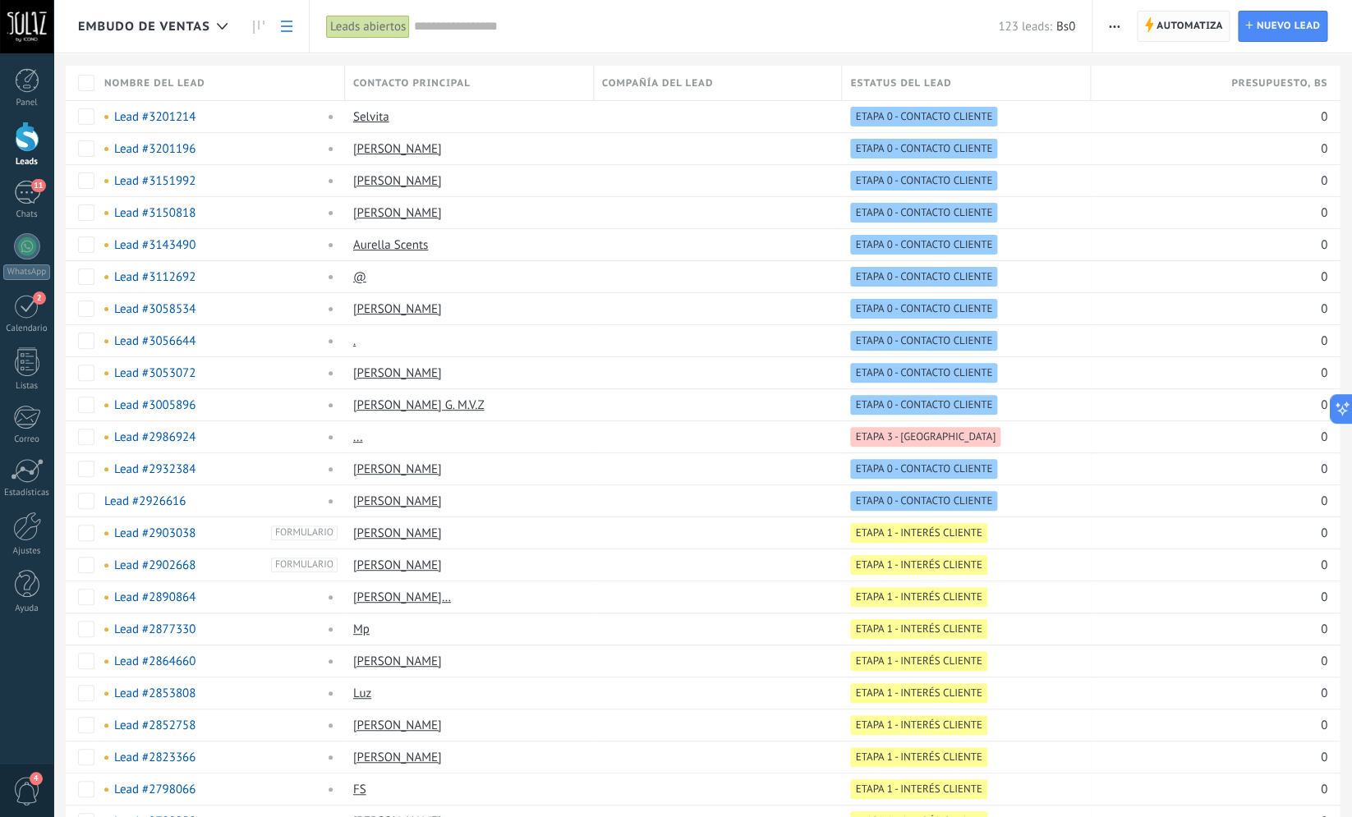
click at [1169, 30] on span "Automatiza" at bounding box center [1190, 26] width 67 height 30
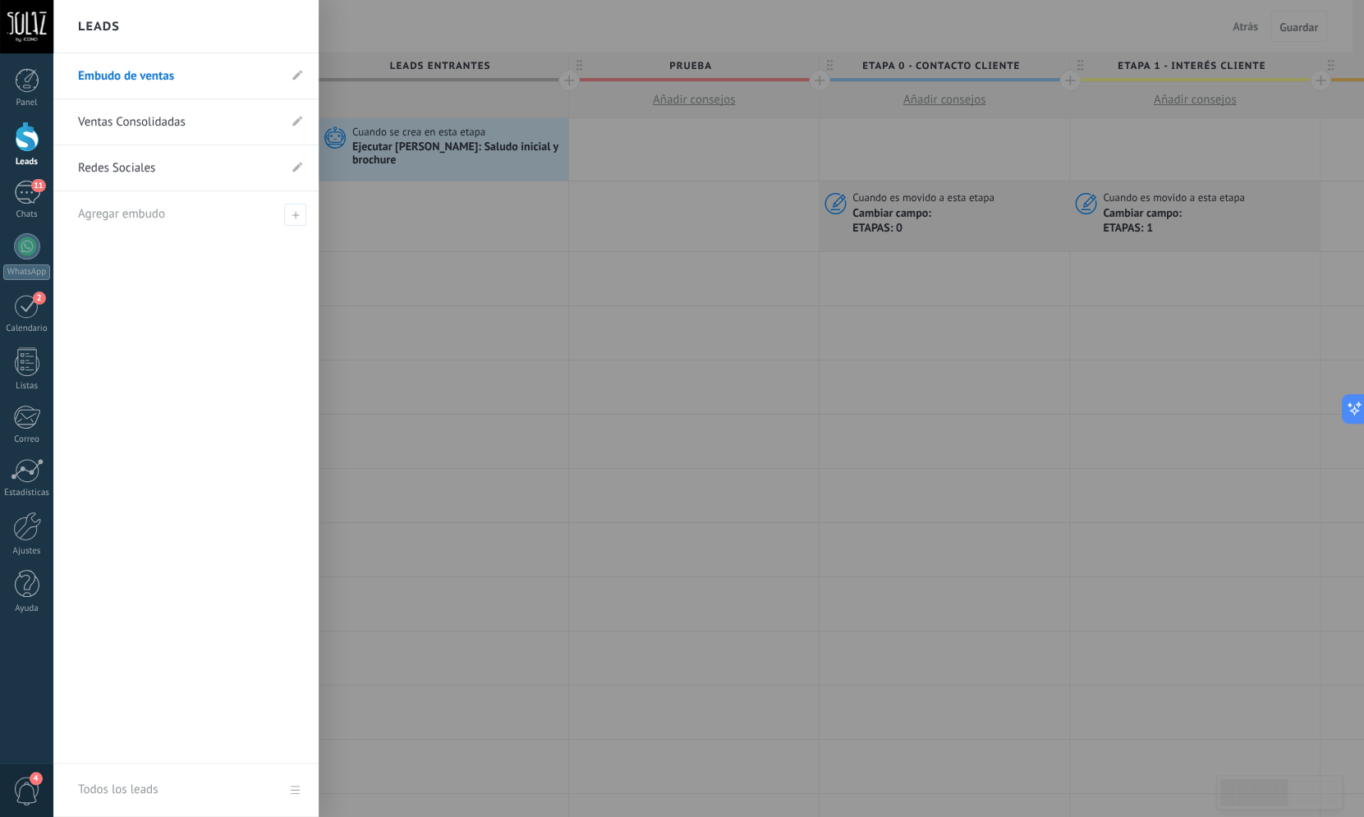
click at [126, 121] on link "Ventas Consolidadas" at bounding box center [178, 122] width 200 height 46
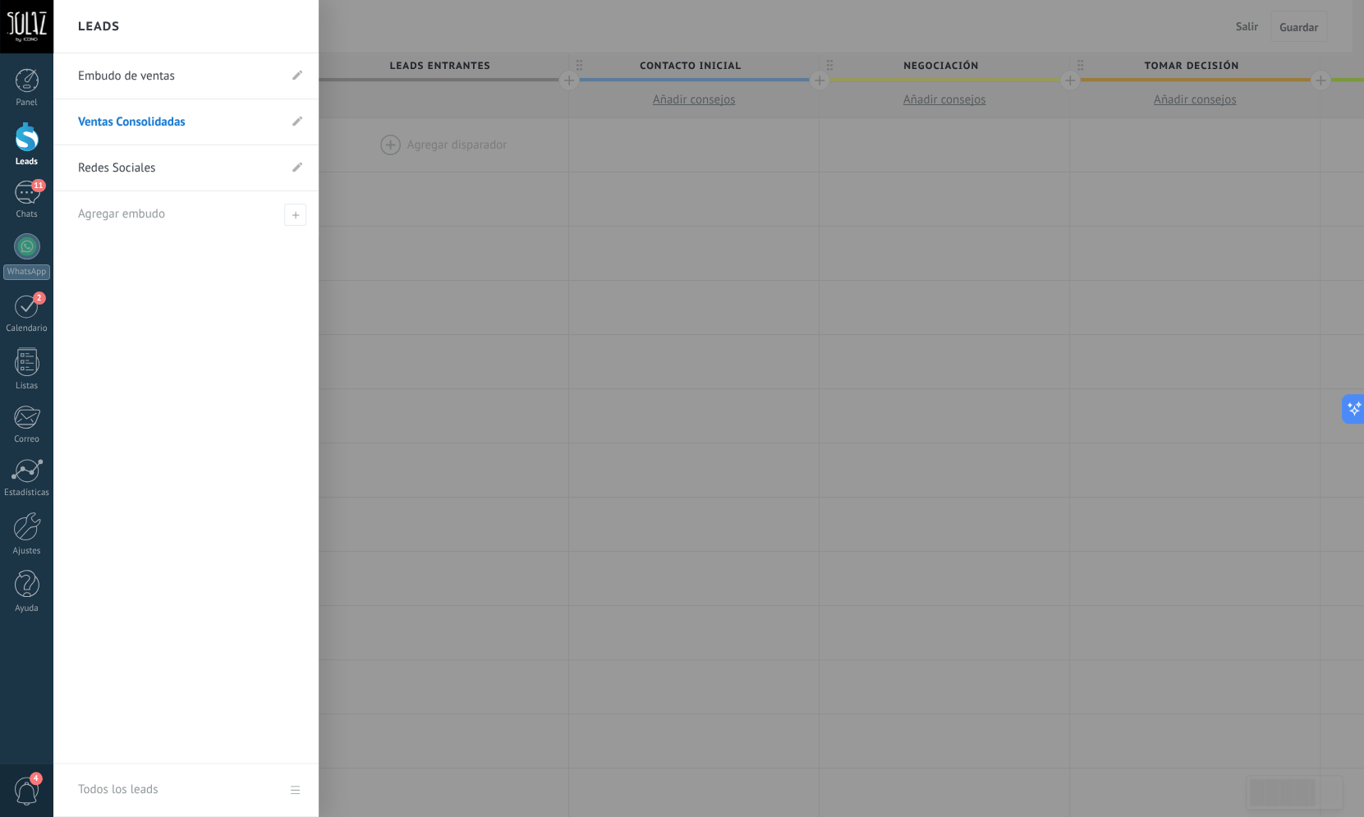
click at [153, 81] on link "Embudo de ventas" at bounding box center [178, 76] width 200 height 46
